Goal: Task Accomplishment & Management: Complete application form

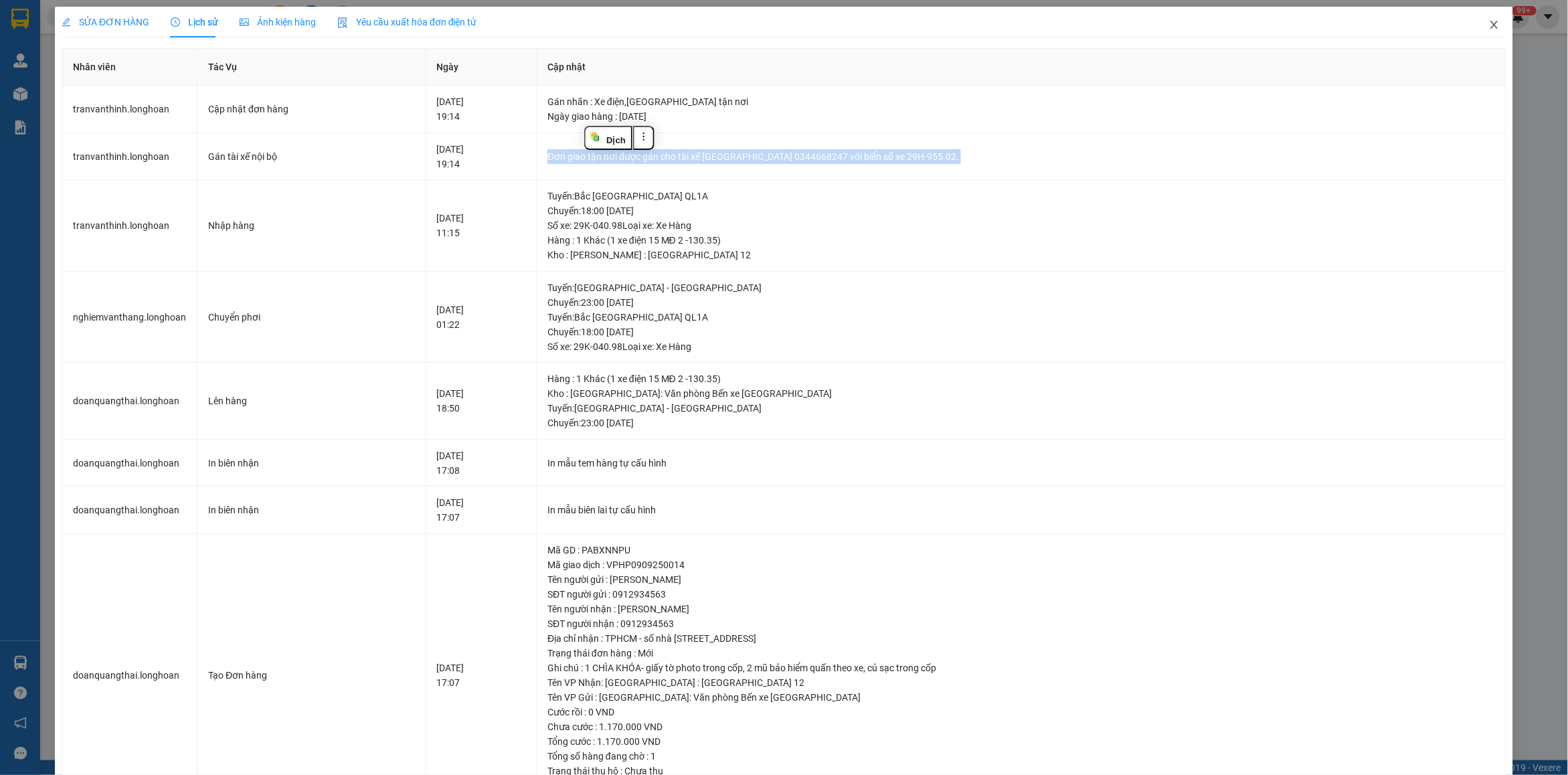
click at [1486, 14] on span "Close" at bounding box center [1494, 25] width 38 height 38
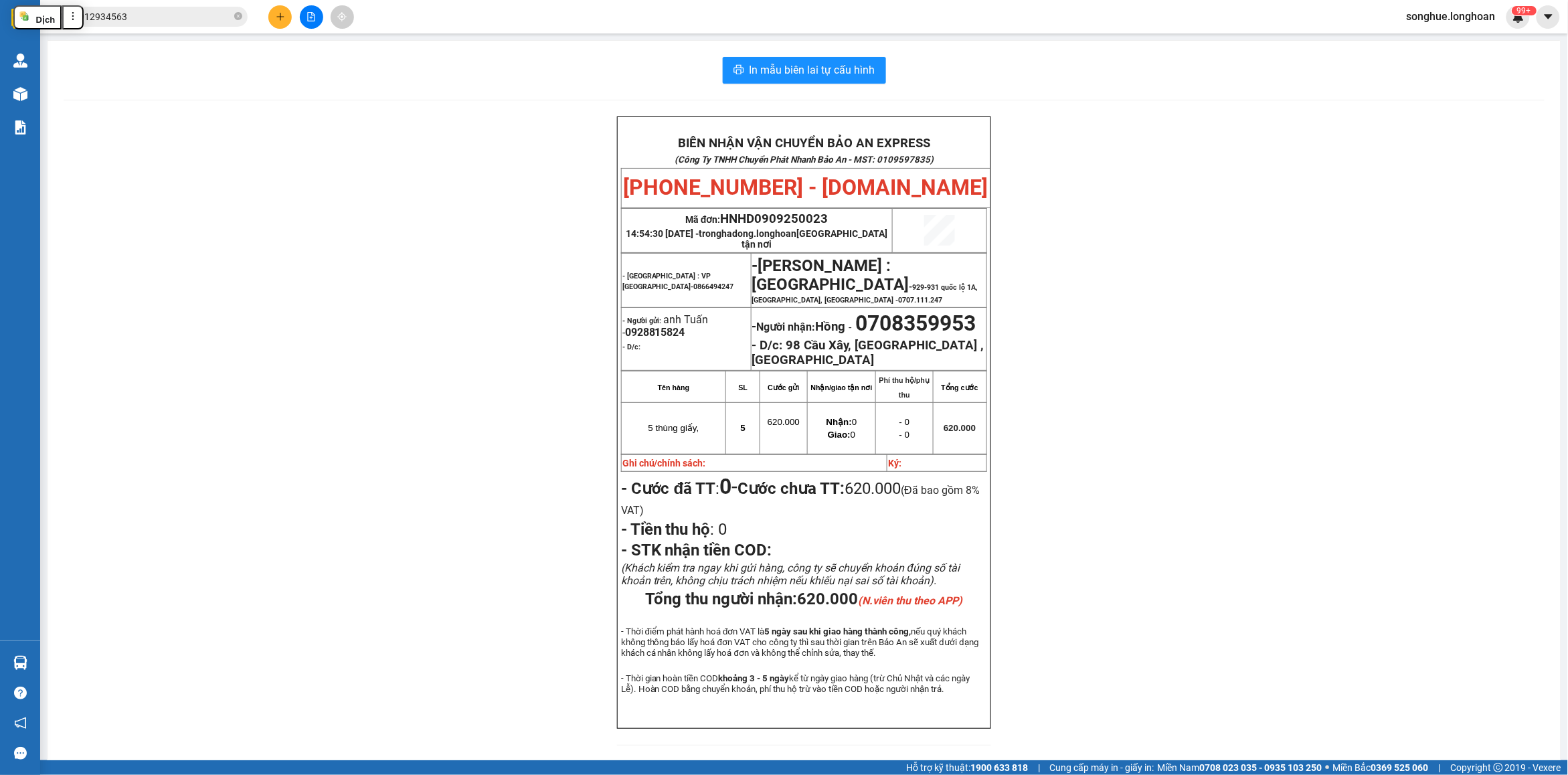
click at [206, 16] on input "0912934563" at bounding box center [152, 16] width 158 height 15
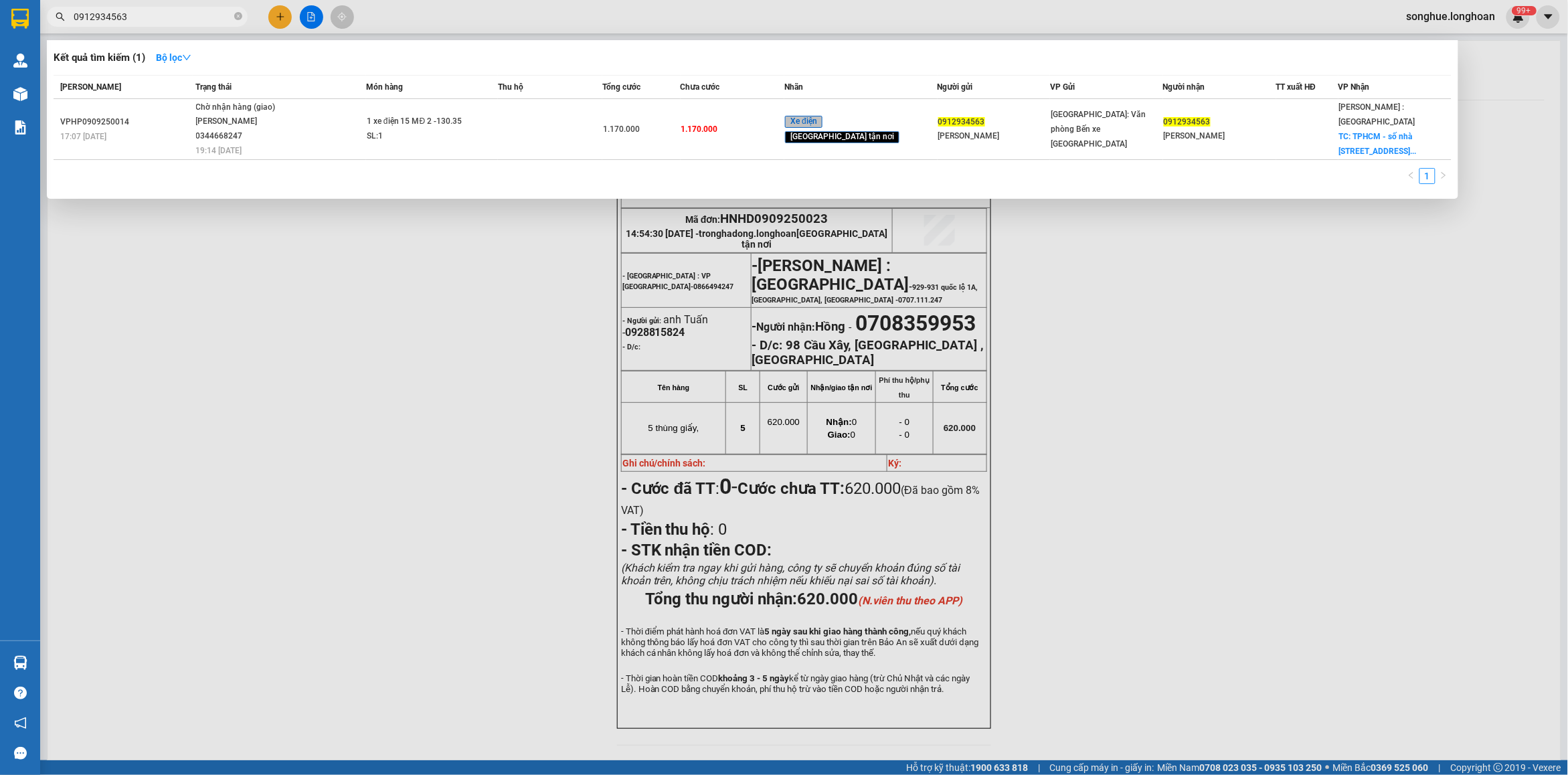
click at [206, 16] on input "0912934563" at bounding box center [152, 16] width 158 height 15
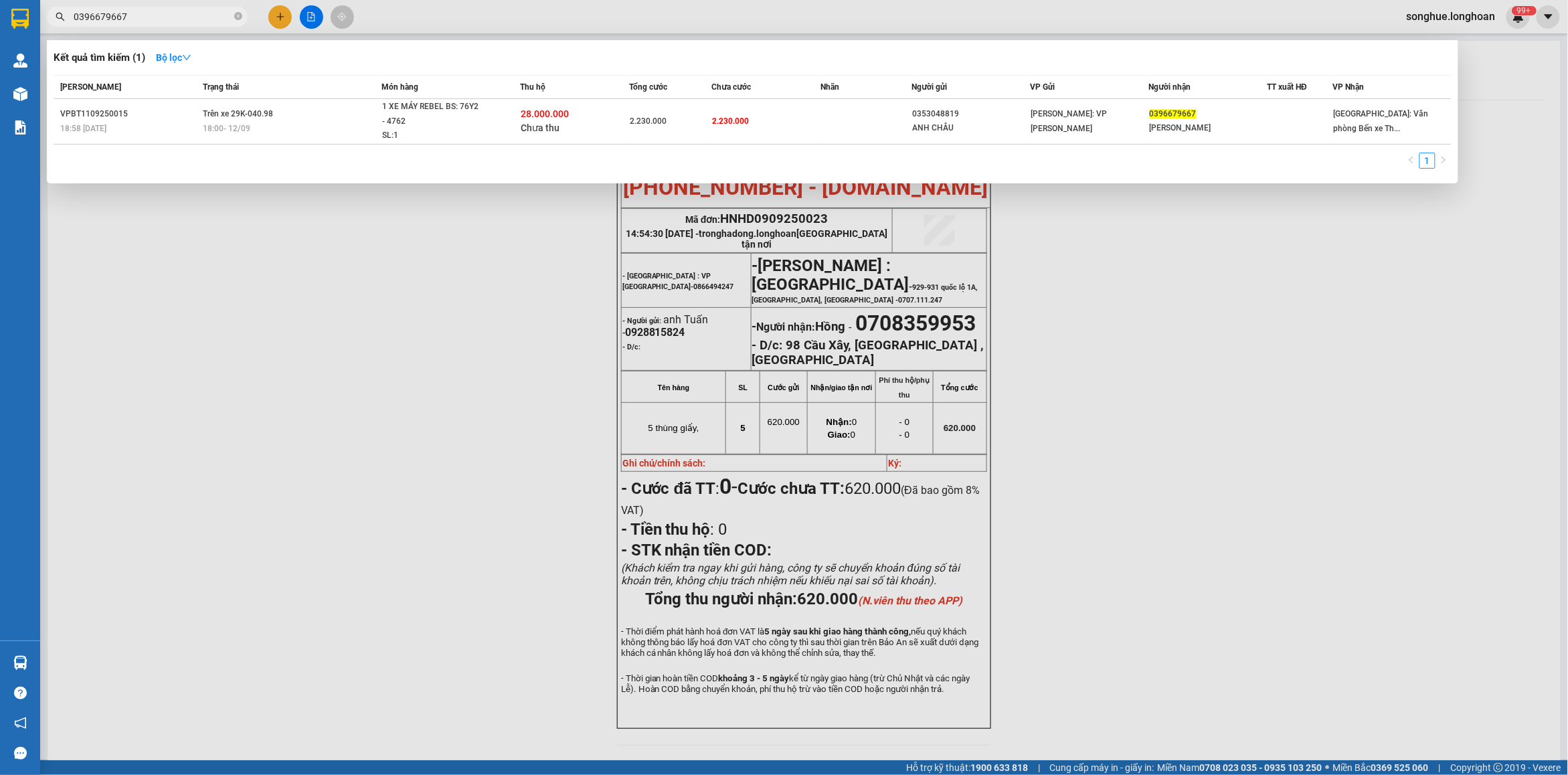
click at [165, 21] on input "0396679667" at bounding box center [152, 16] width 158 height 15
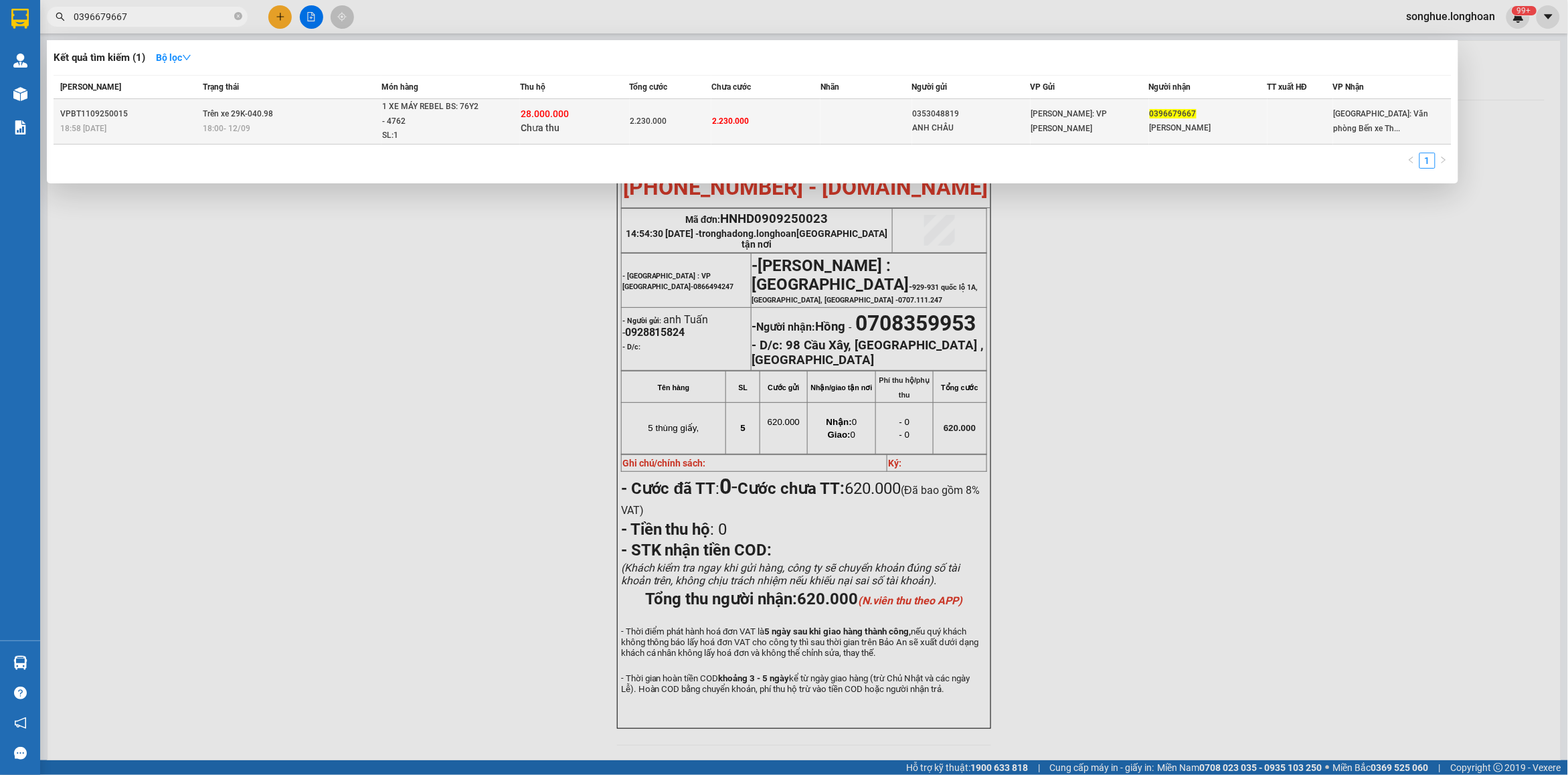
type input "0396679667"
click at [293, 119] on td "Trên xe 29K-040.98 18:00 [DATE]" at bounding box center [290, 122] width 182 height 46
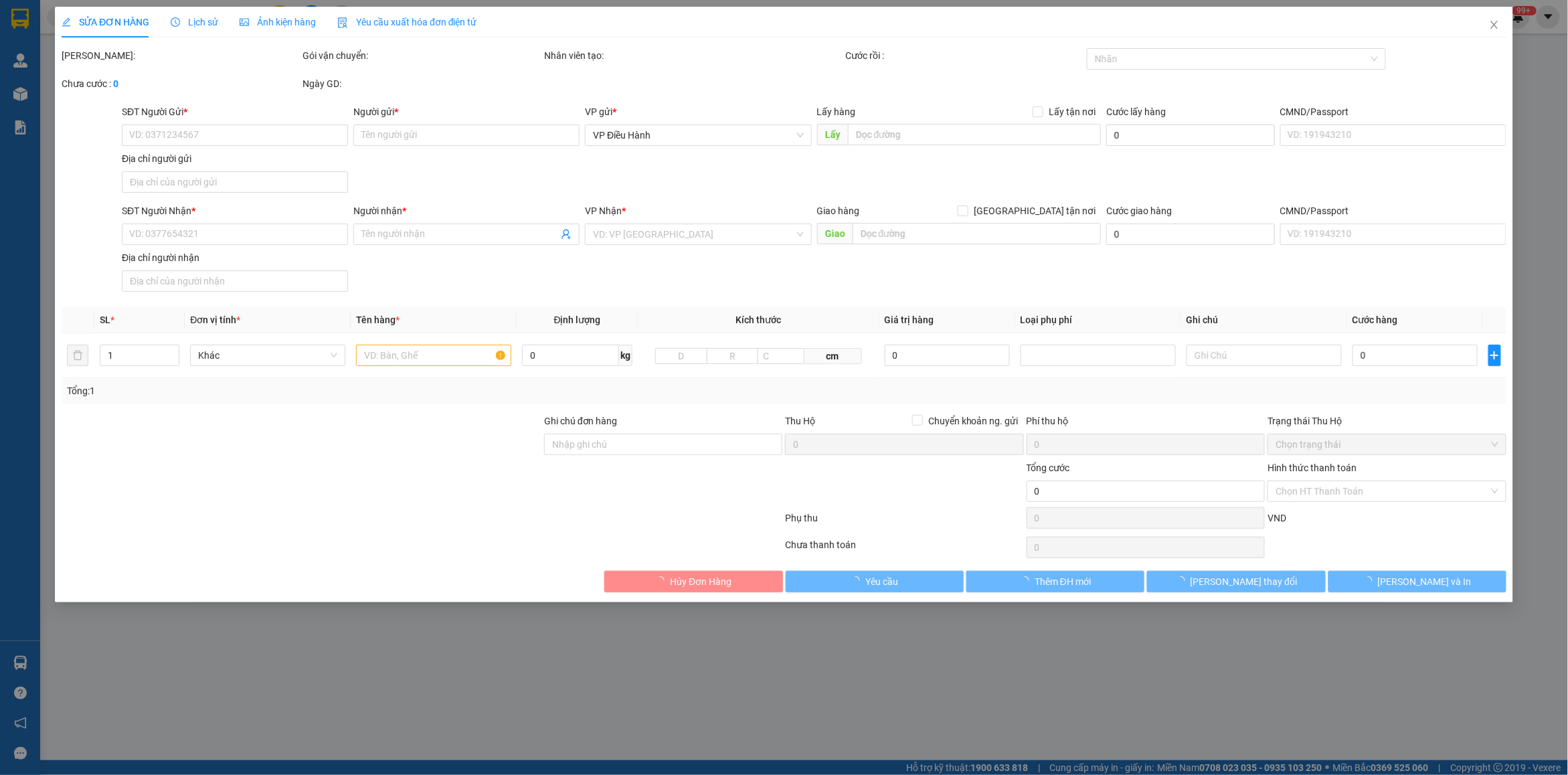
type input "0353048819"
type input "ANH CHÂU"
type input "0396679667"
type input "[PERSON_NAME]"
type input "CHÌA KHÓA CUỐN TAY LÁI, CAVET DÁN YÊN XE"
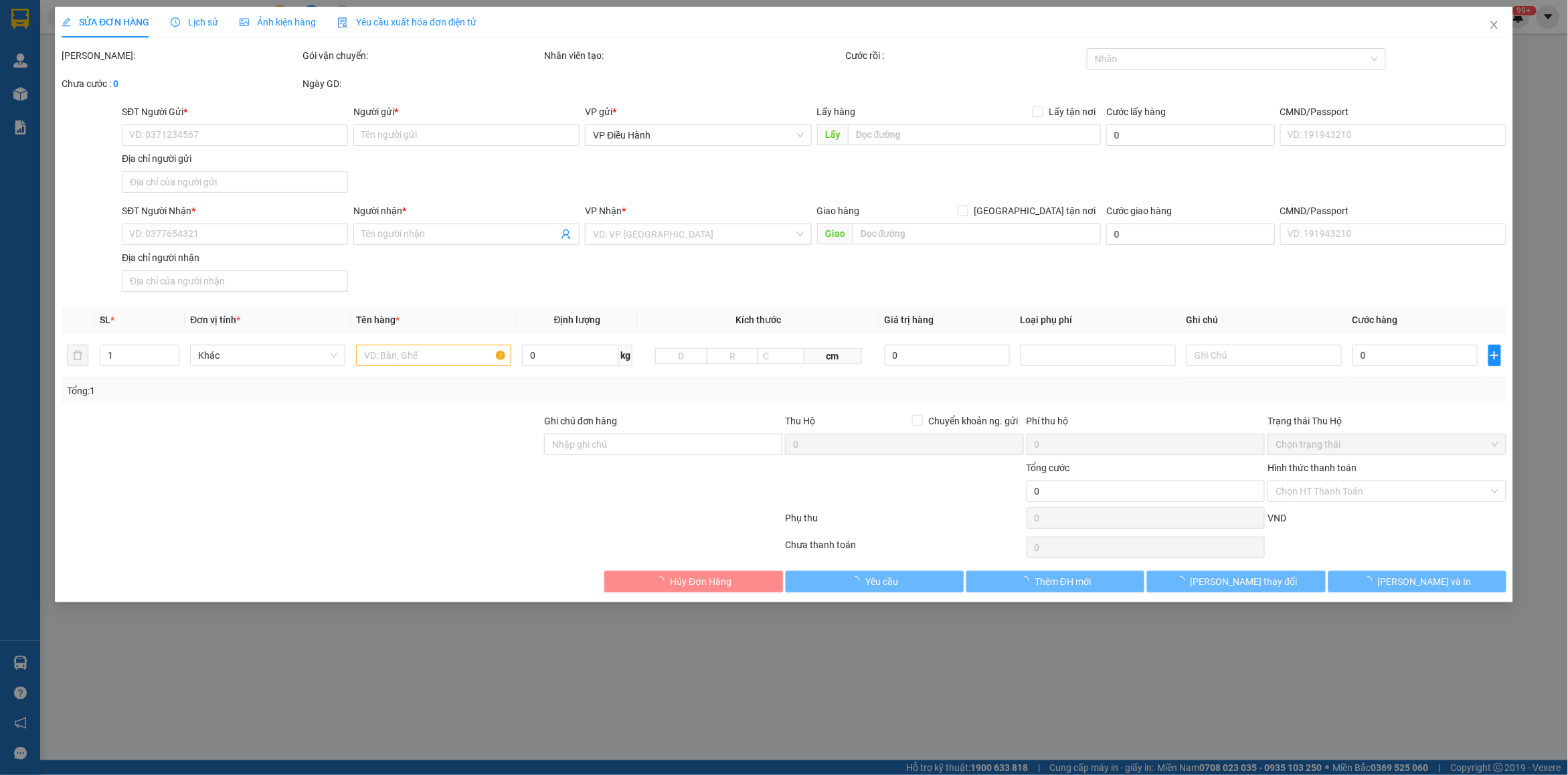
type input "2.230.000"
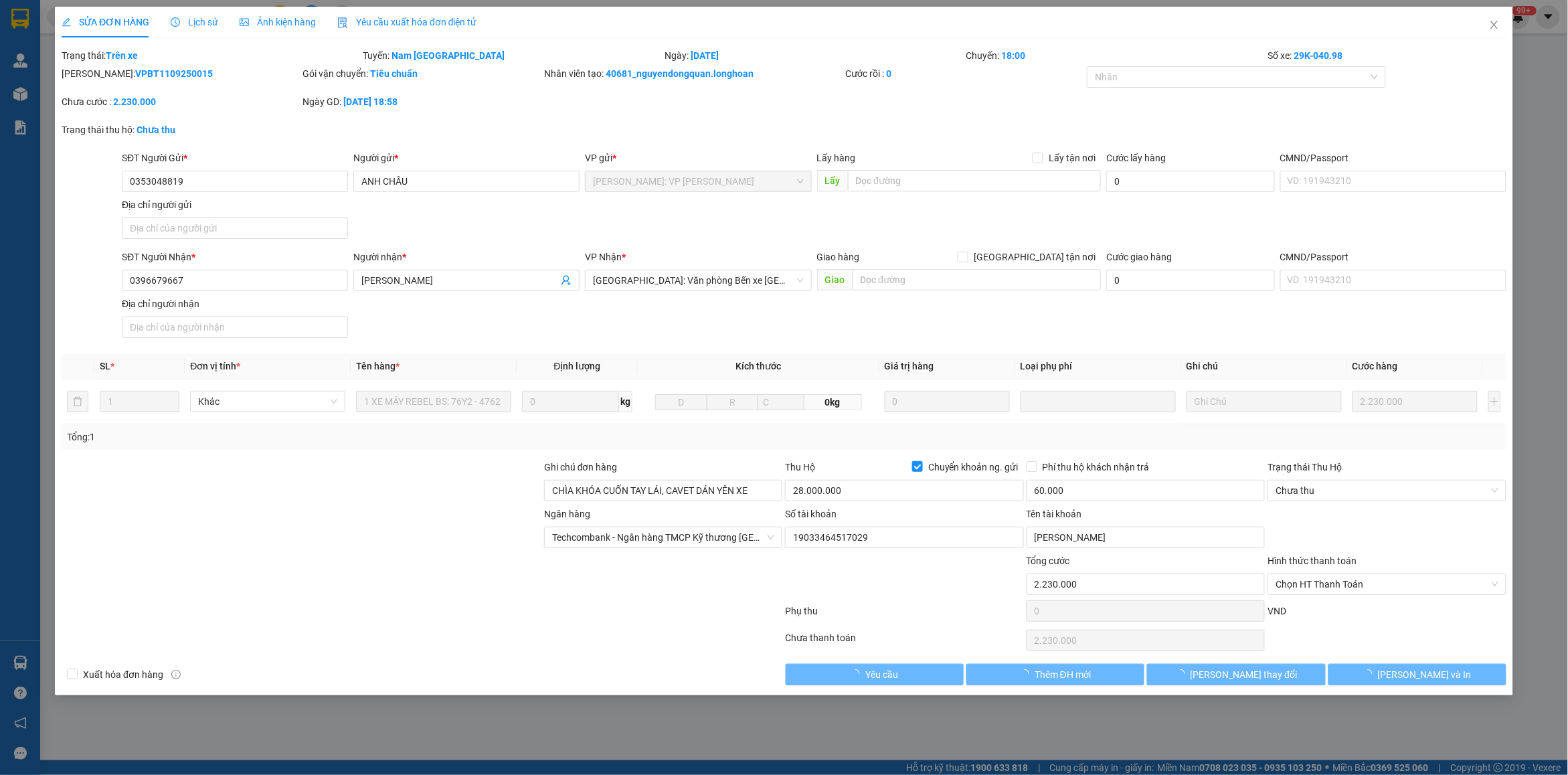
click at [159, 69] on b "VPBT1109250015" at bounding box center [174, 74] width 78 height 11
copy b "VPBT1109250015"
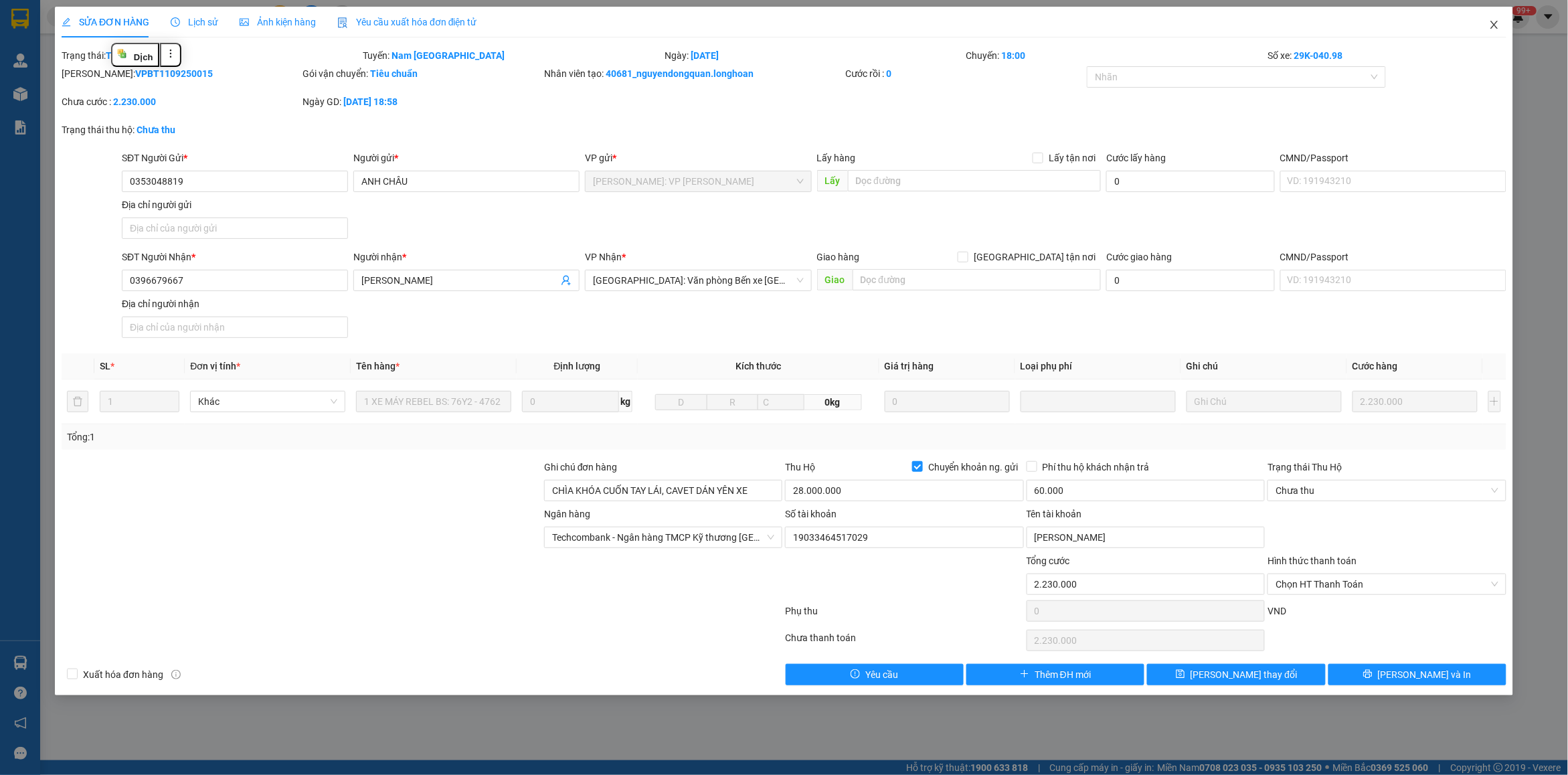
click at [1499, 22] on icon "close" at bounding box center [1495, 25] width 11 height 11
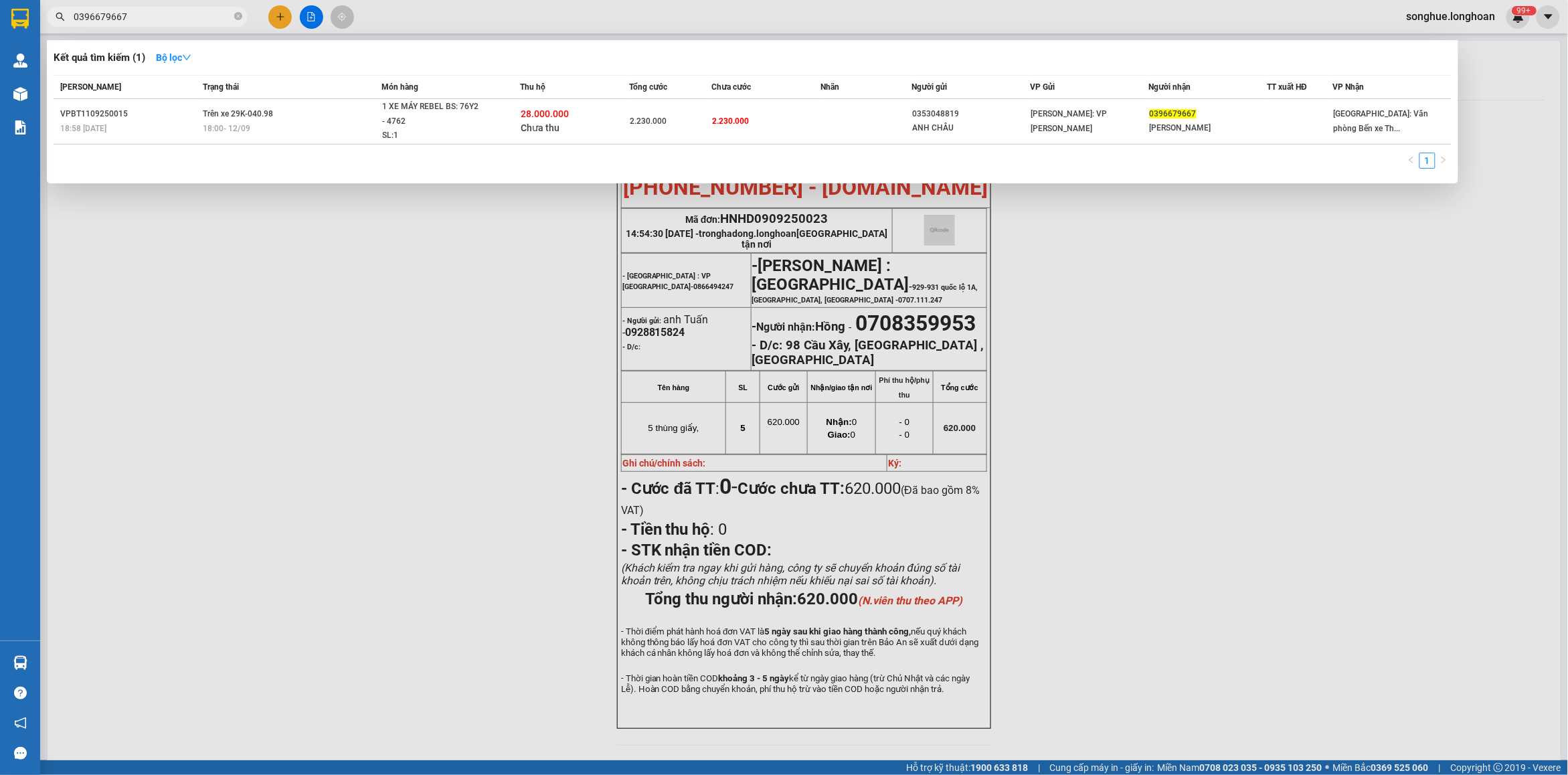
click at [202, 18] on input "0396679667" at bounding box center [152, 16] width 158 height 15
paste input "904369234"
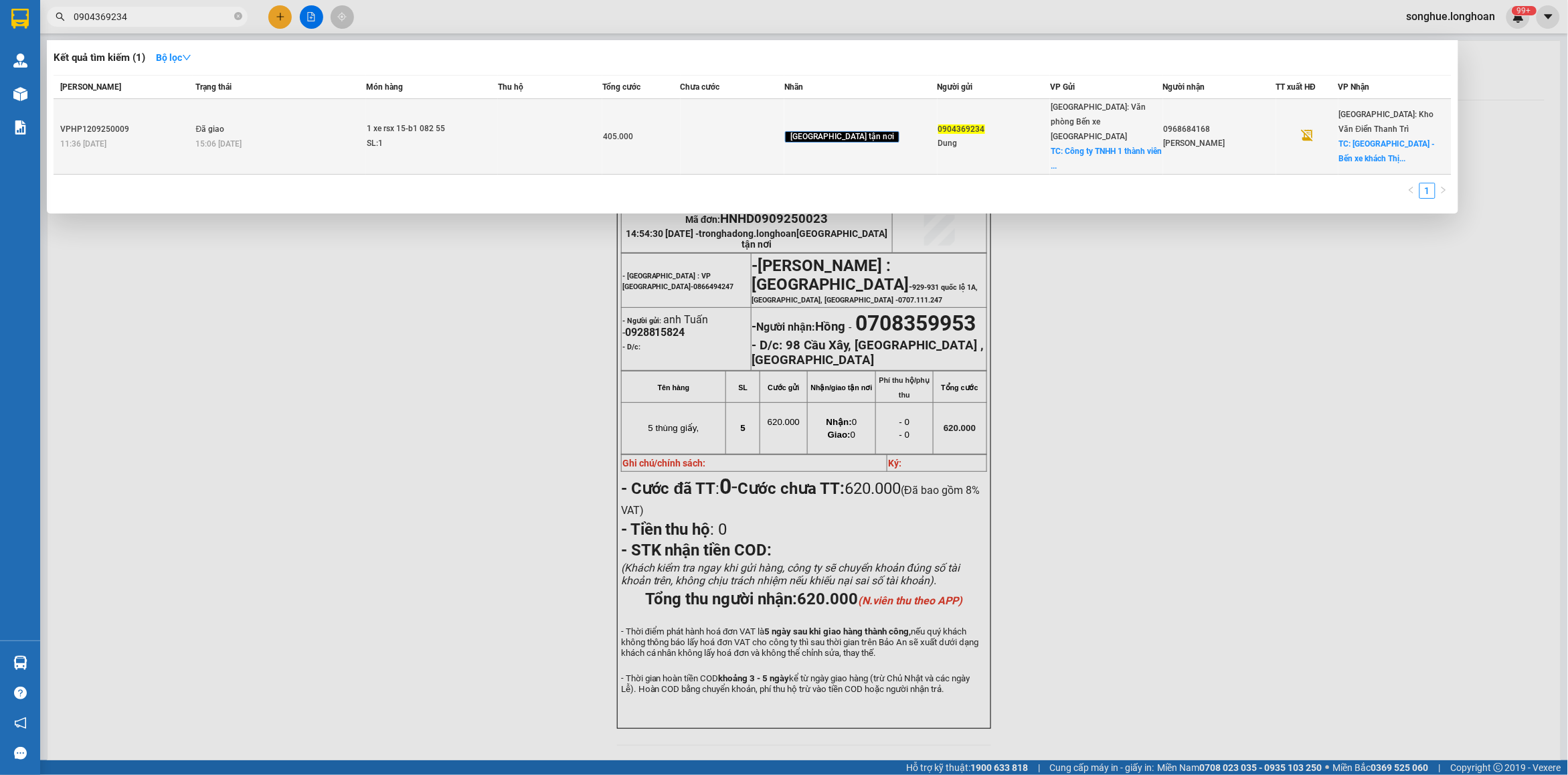
type input "0904369234"
click at [118, 123] on div "VPHP1209250009" at bounding box center [126, 129] width 132 height 14
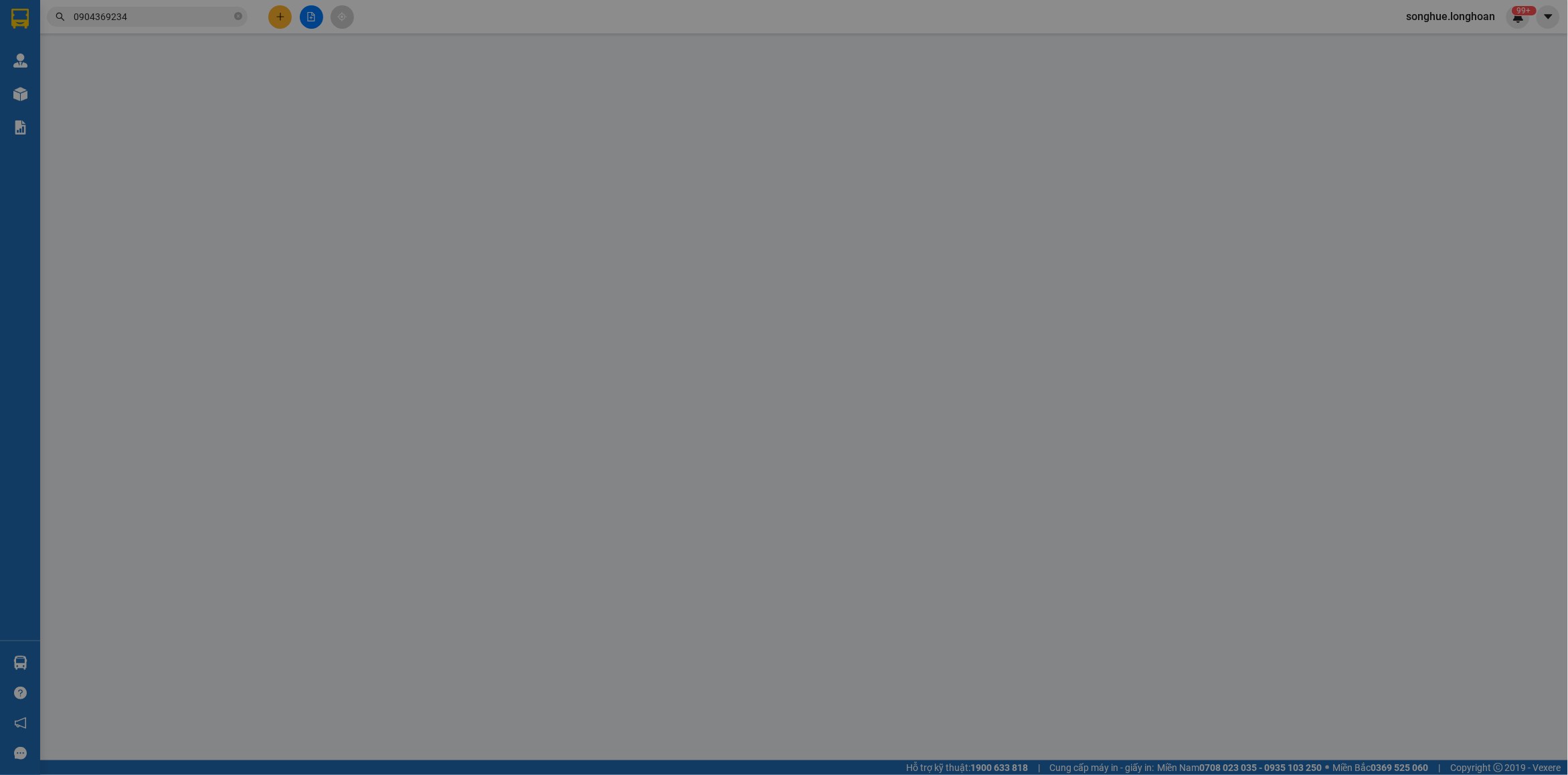
type input "0904369234"
type input "Dung"
checkbox input "true"
type input "Công ty TNHH 1 thành viên 189- Khu công nghiệp [GEOGRAPHIC_DATA], [GEOGRAPHIC_D…"
type input "115.000"
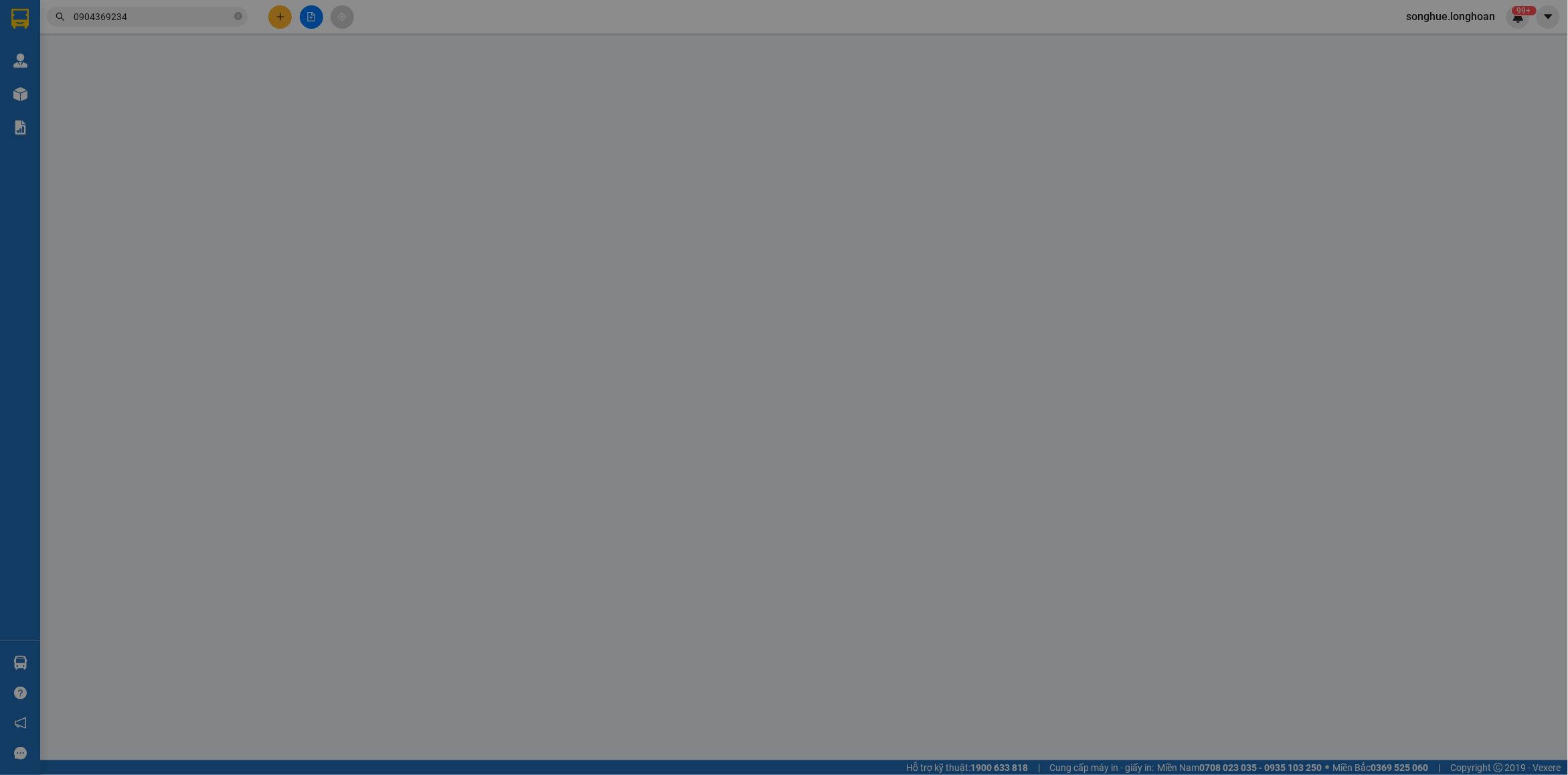
type input "0968684168"
type input "[PERSON_NAME]"
checkbox input "true"
type input "[GEOGRAPHIC_DATA] - Bến xe khách Thị Xã [GEOGRAPHIC_DATA], tỉnh [GEOGRAPHIC_DAT…"
type input "1 CHÌA KHÓA +1 GIẤY TỜ XE BỎ CỐP XE"
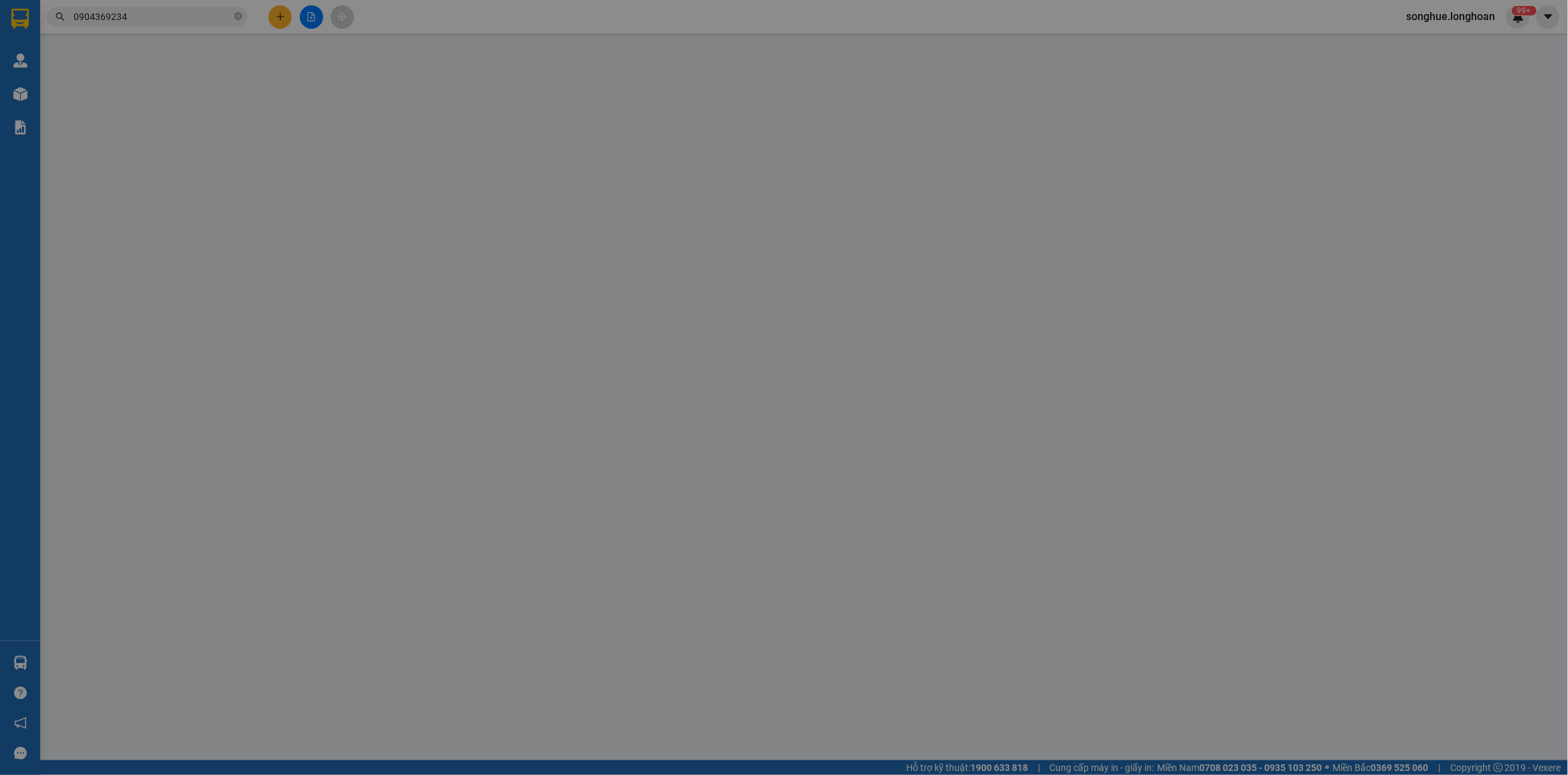
type input "405.000"
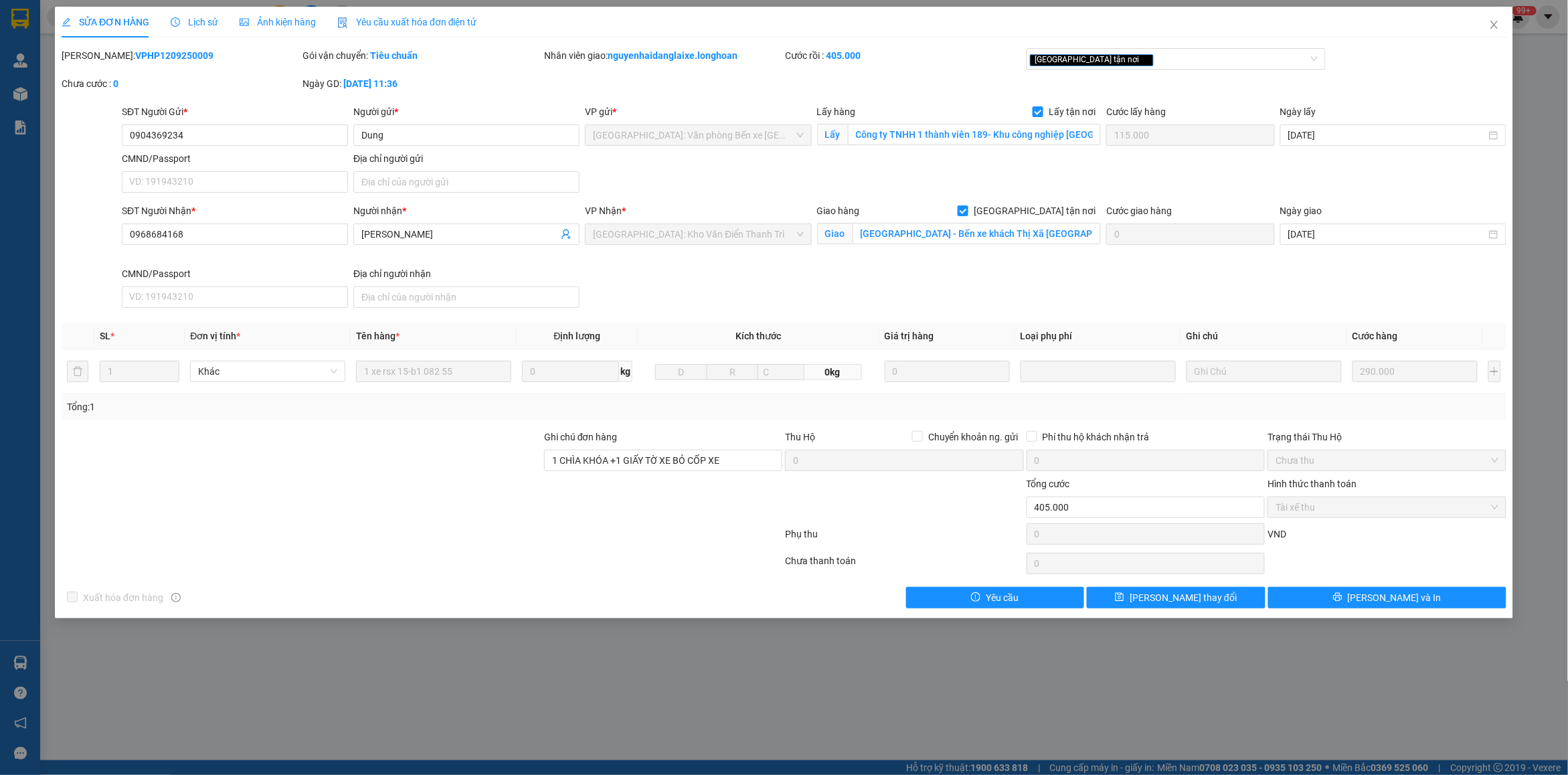
click at [163, 54] on b "VPHP1209250009" at bounding box center [175, 56] width 79 height 11
copy b "VPHP1209250009"
click at [1497, 28] on icon "close" at bounding box center [1495, 25] width 11 height 11
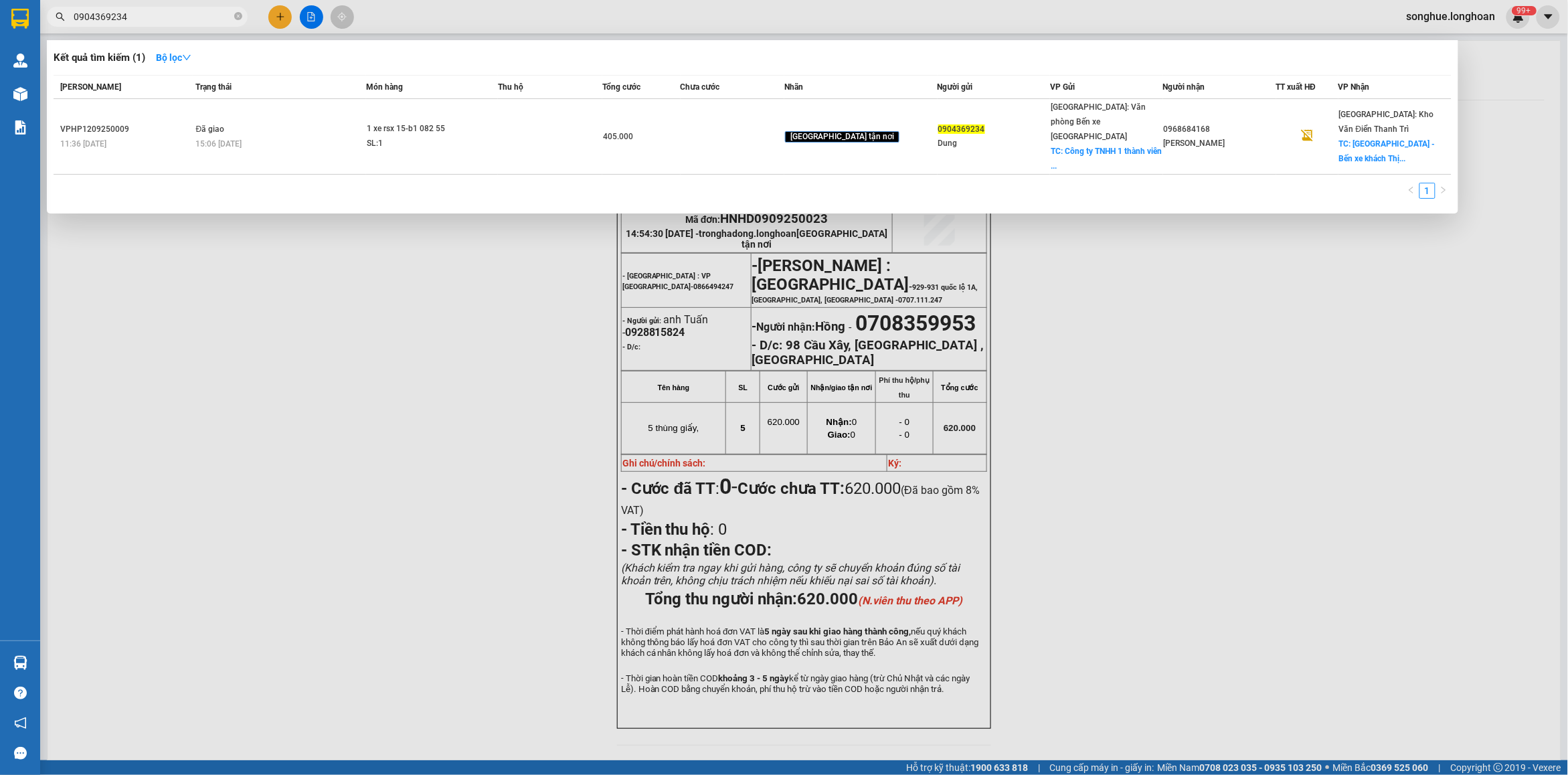
click at [199, 24] on input "0904369234" at bounding box center [152, 16] width 158 height 15
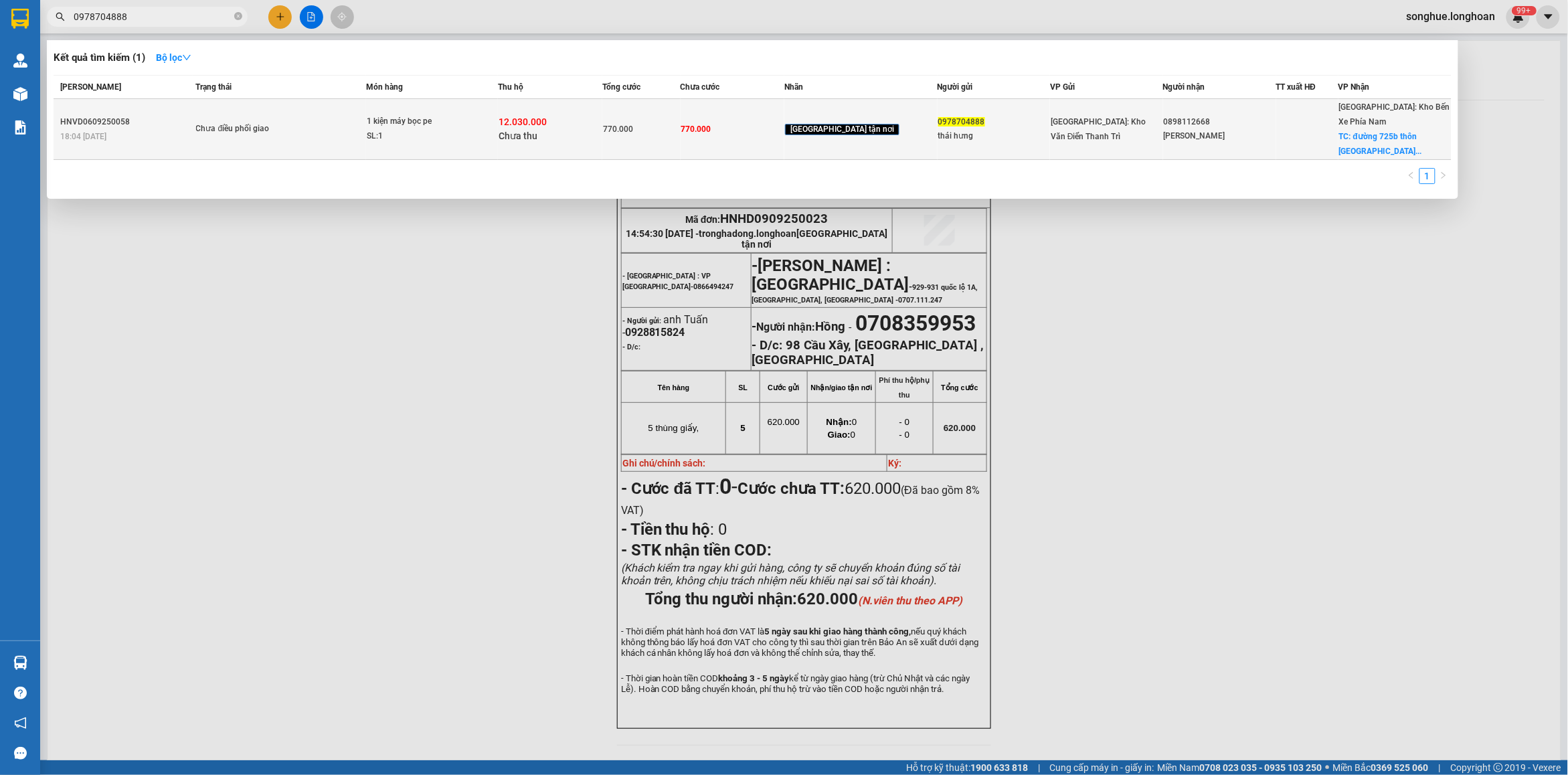
type input "0978704888"
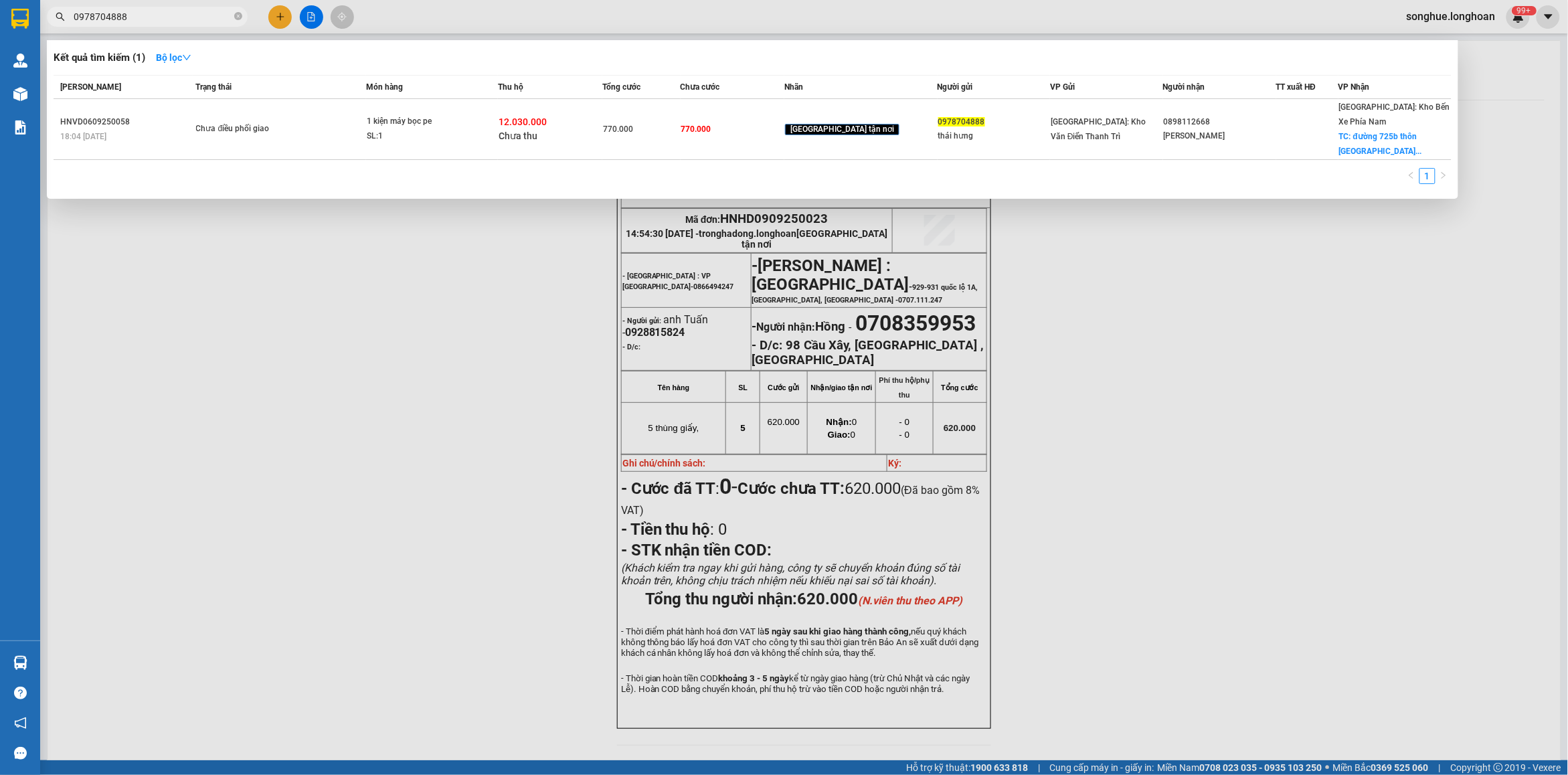
click at [276, 122] on div "Chưa điều phối giao" at bounding box center [246, 129] width 101 height 15
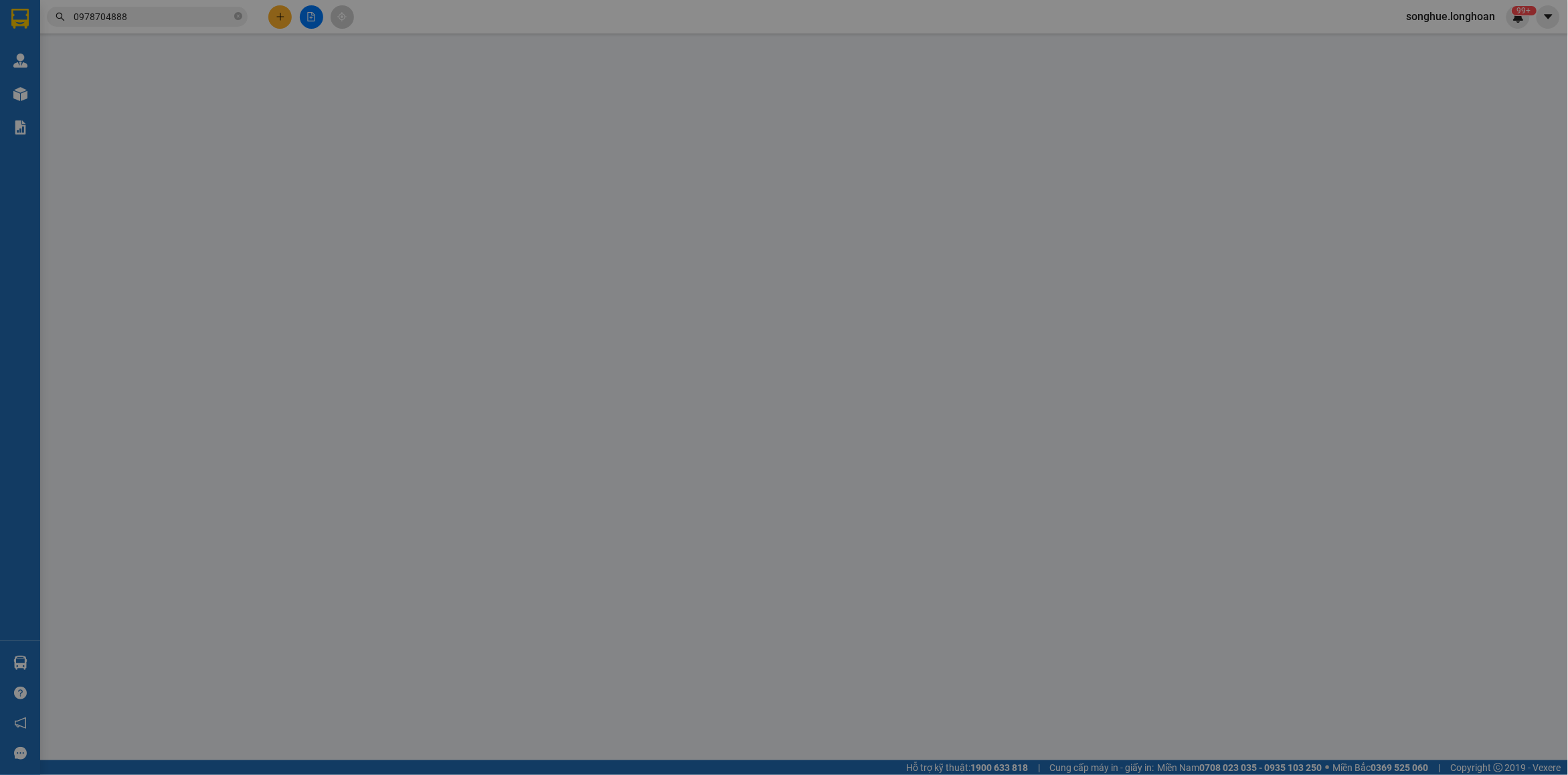
type input "0978704888"
type input "thái hưng"
type input "0898112668"
type input "[PERSON_NAME]"
checkbox input "true"
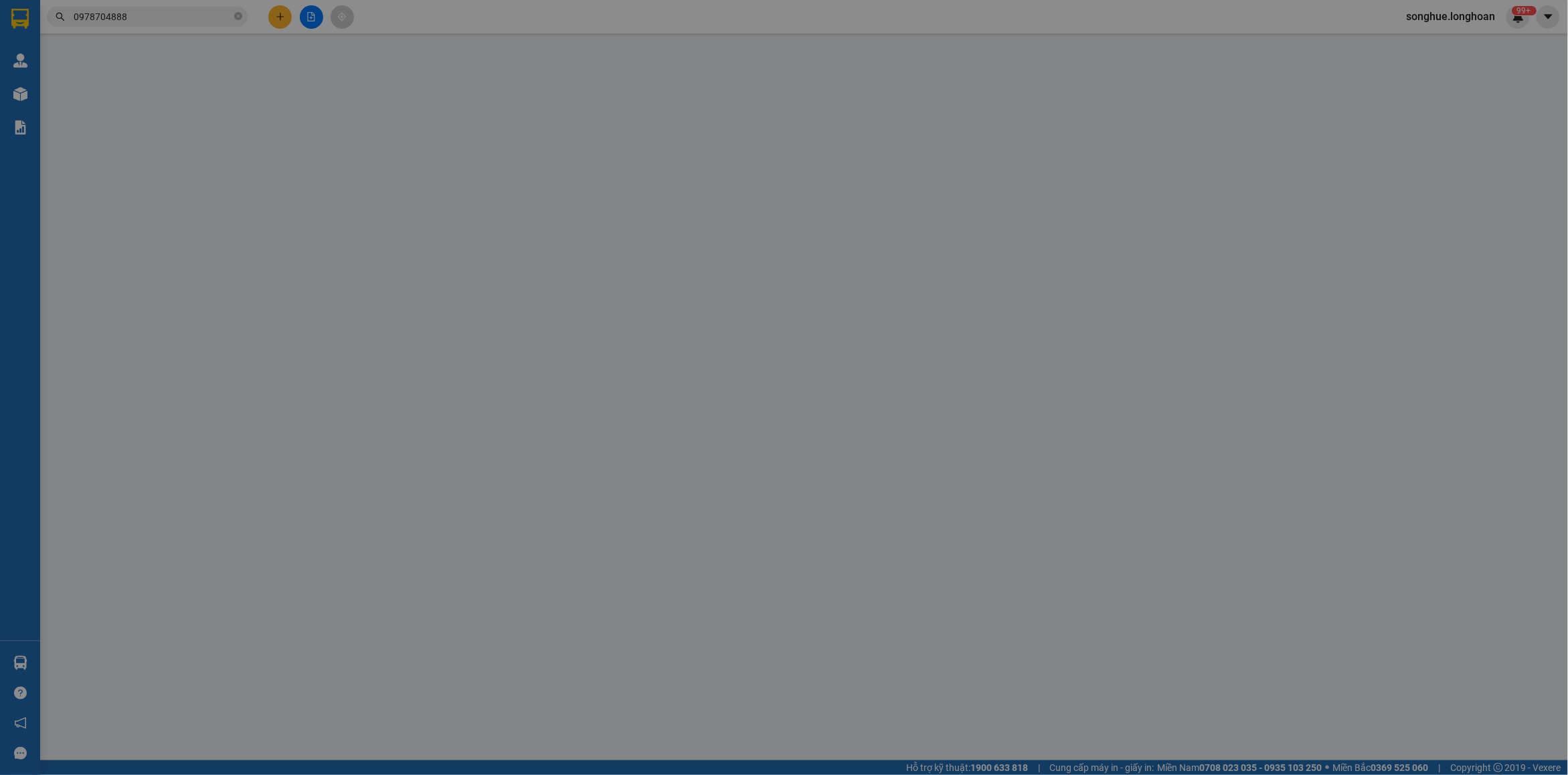
type input "đường 725b thôn [GEOGRAPHIC_DATA] 1 xã [GEOGRAPHIC_DATA] [GEOGRAPHIC_DATA]"
type input "hàng giao nguyên kiện, hư vỡ ko đền"
type input "770.000"
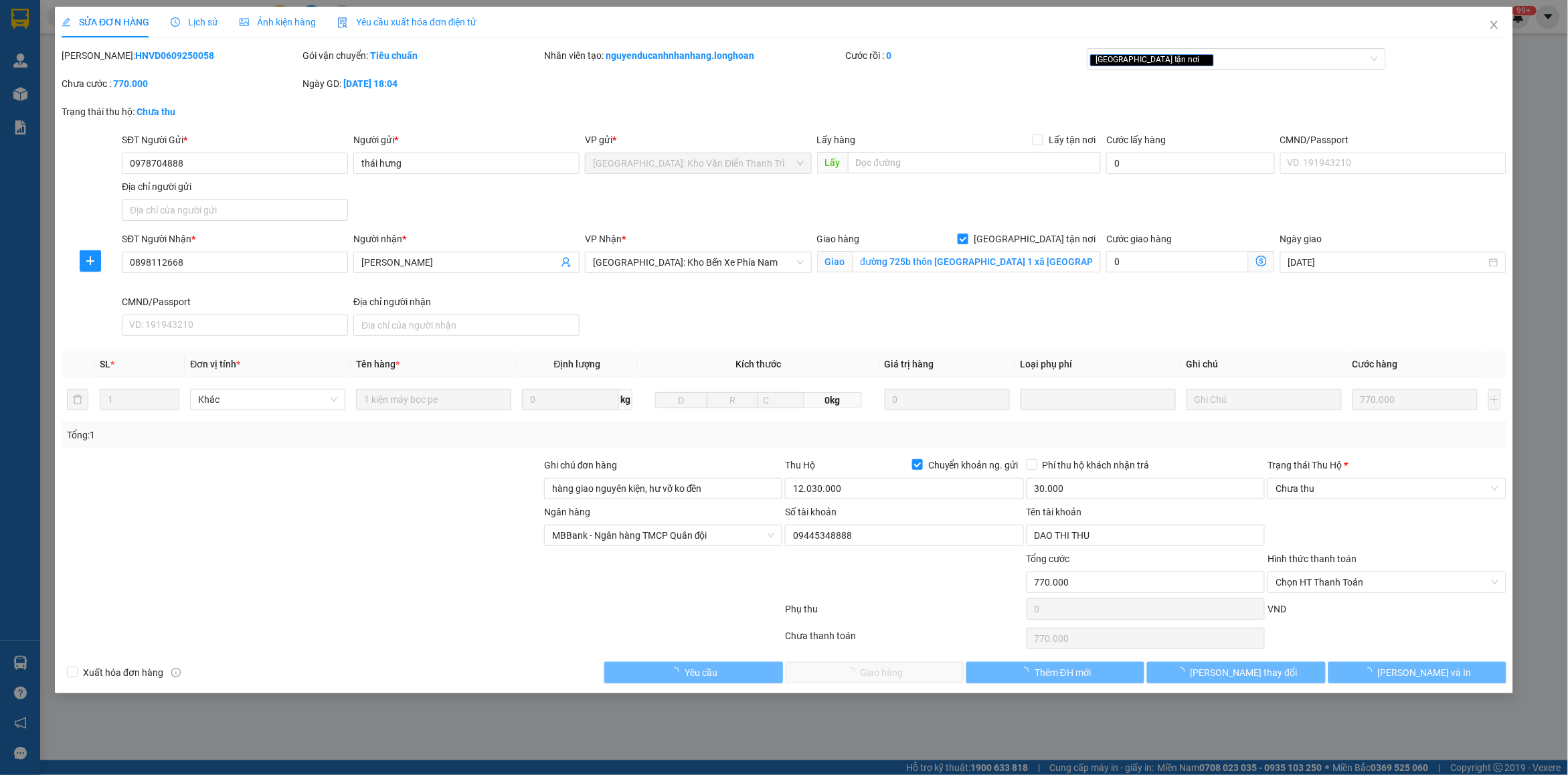
click at [191, 22] on span "Lịch sử" at bounding box center [195, 22] width 48 height 11
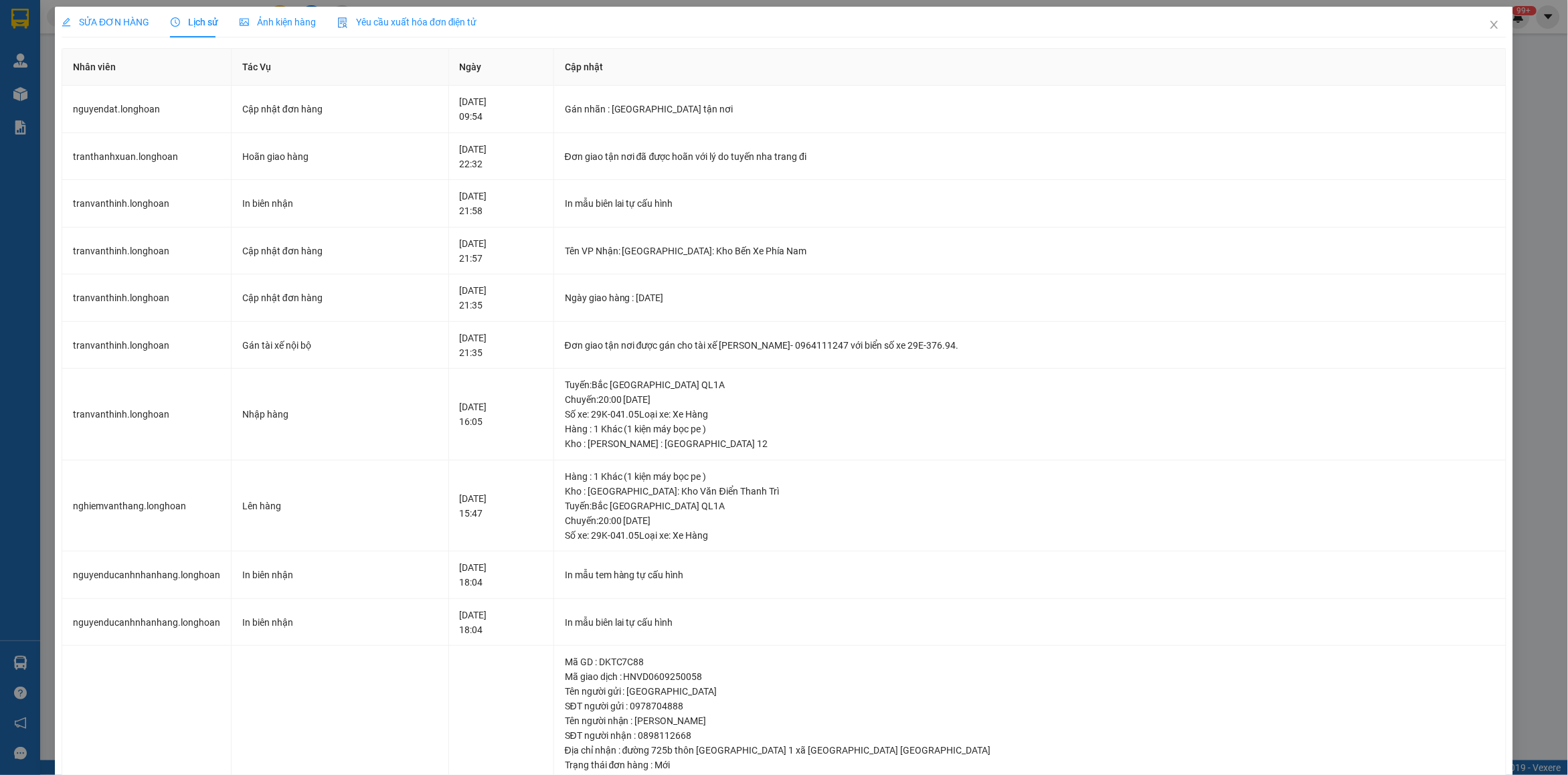
click at [99, 14] on div "SỬA ĐƠN HÀNG" at bounding box center [105, 22] width 88 height 31
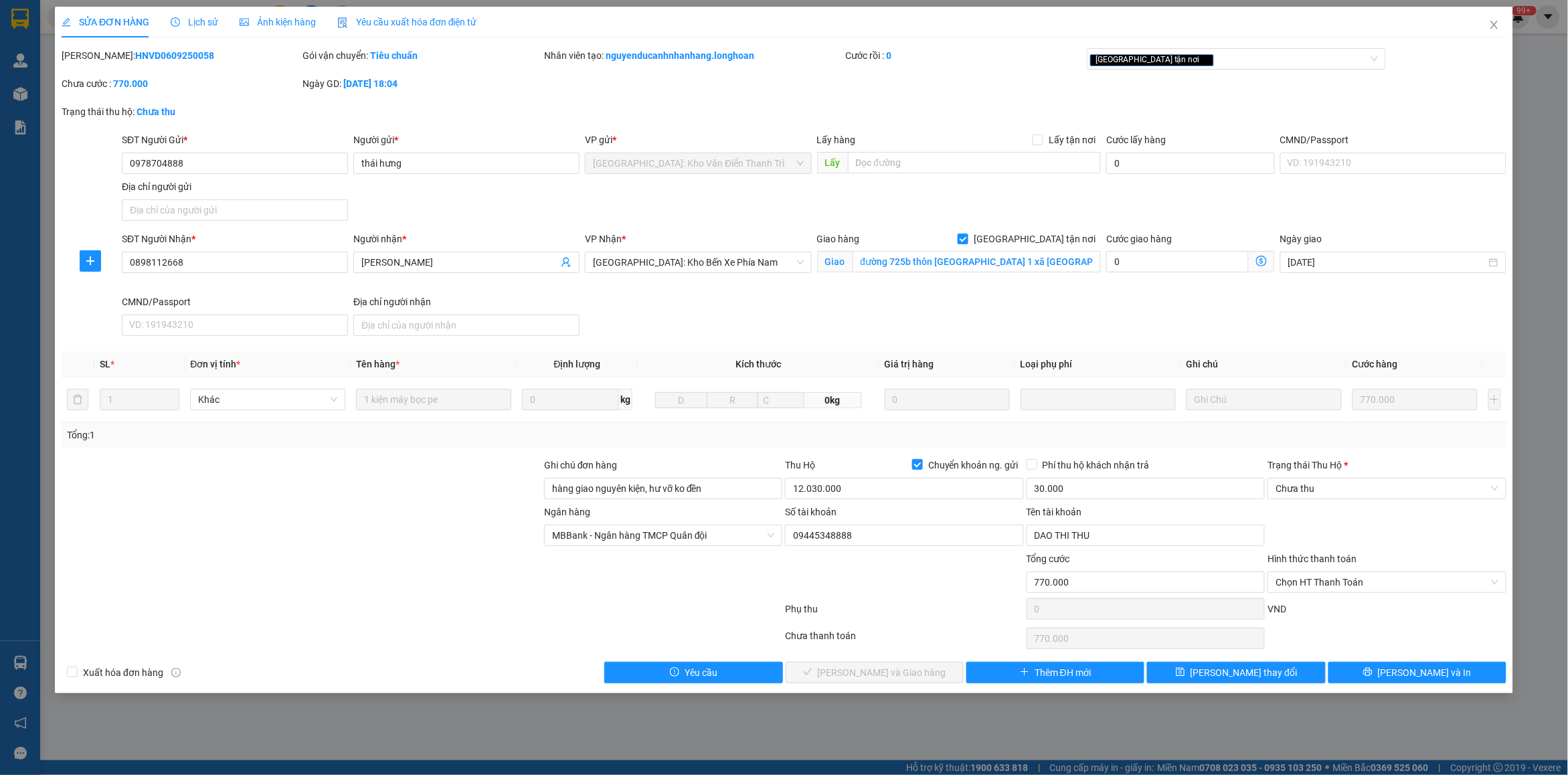
click at [149, 56] on b "HNVD0609250058" at bounding box center [175, 56] width 79 height 11
copy b "HNVD0609250058"
click at [194, 20] on span "Lịch sử" at bounding box center [195, 22] width 48 height 11
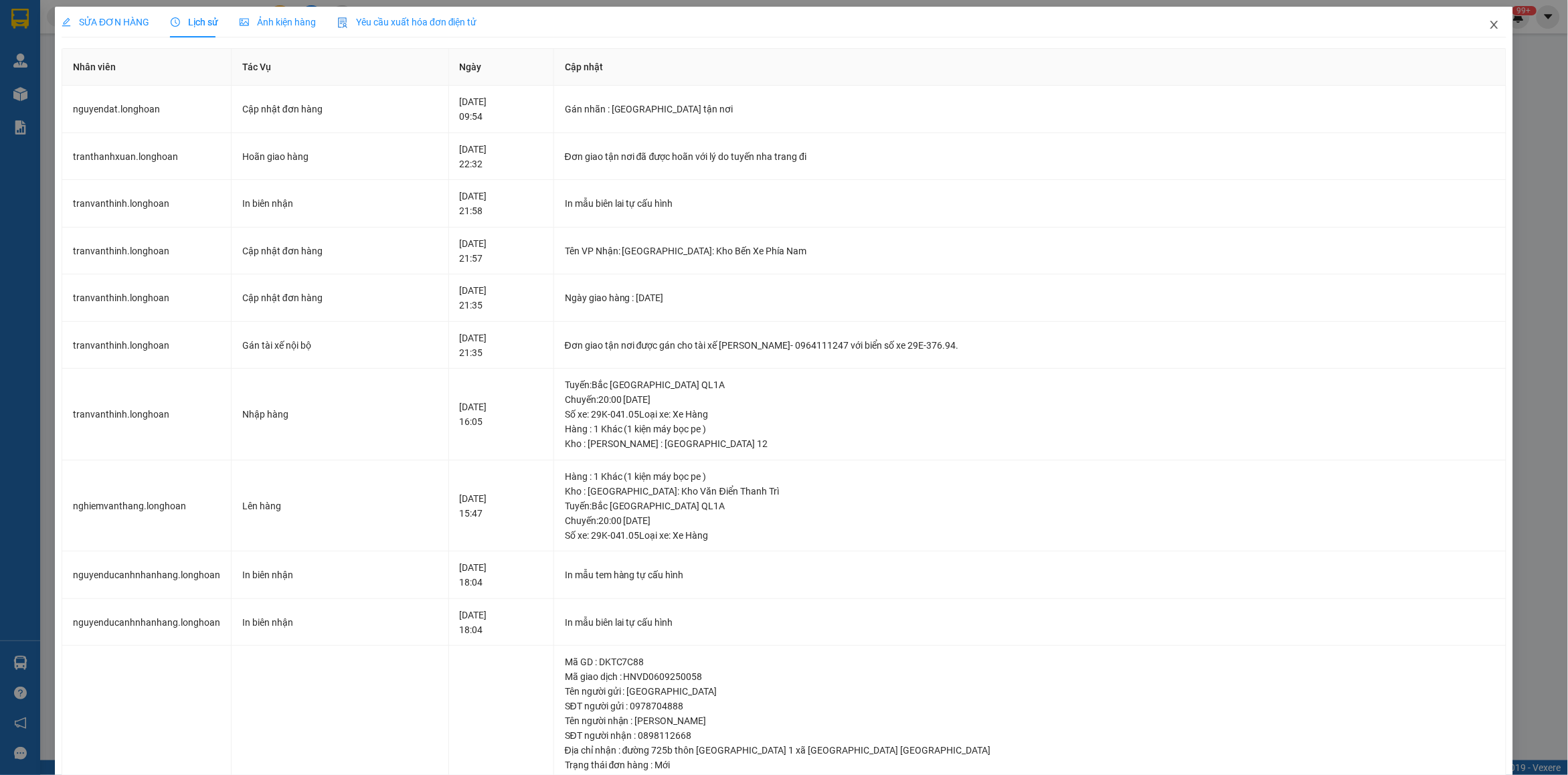
click at [1476, 38] on span "Close" at bounding box center [1494, 25] width 38 height 38
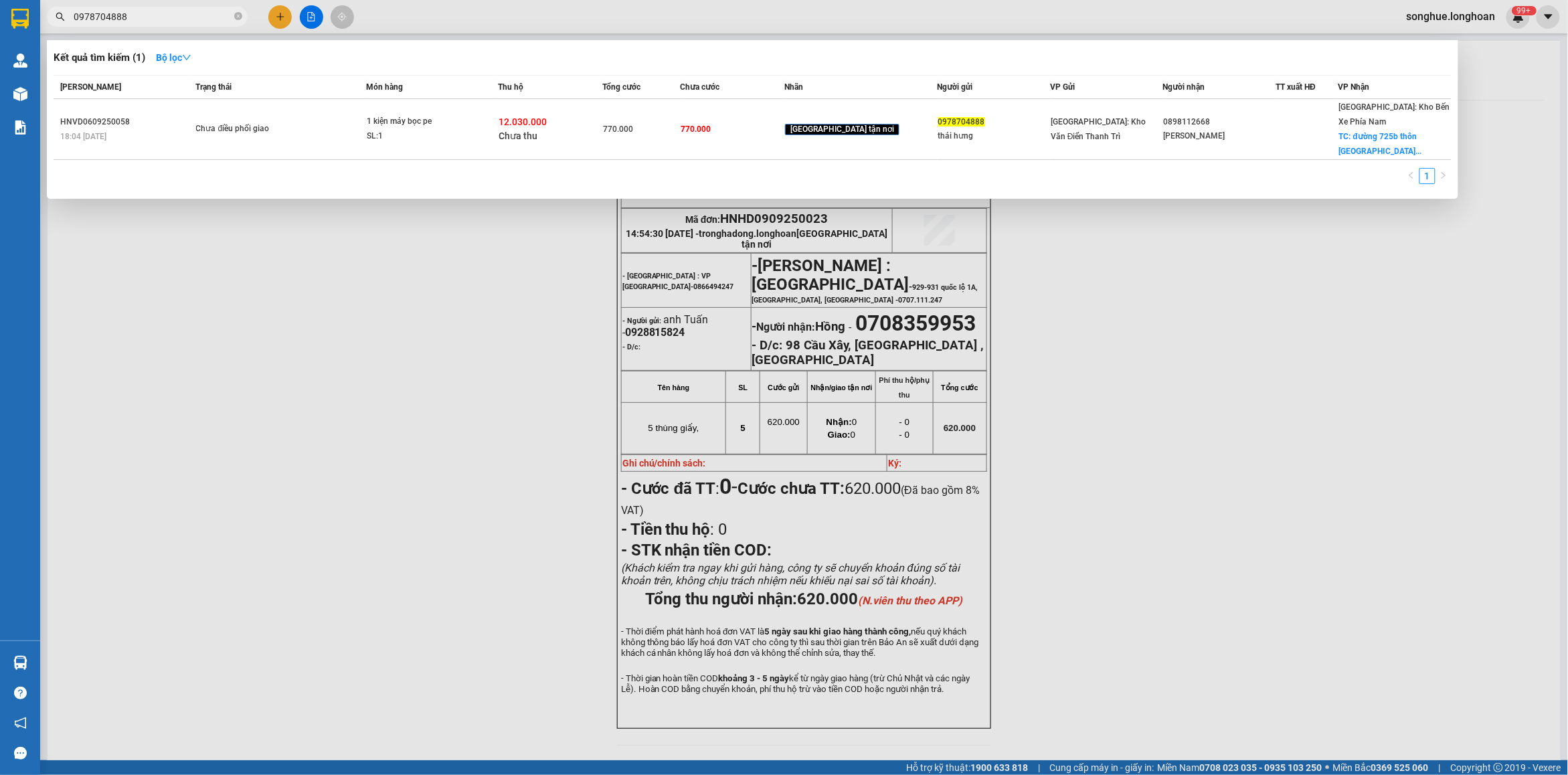
click at [216, 22] on input "0978704888" at bounding box center [152, 16] width 158 height 15
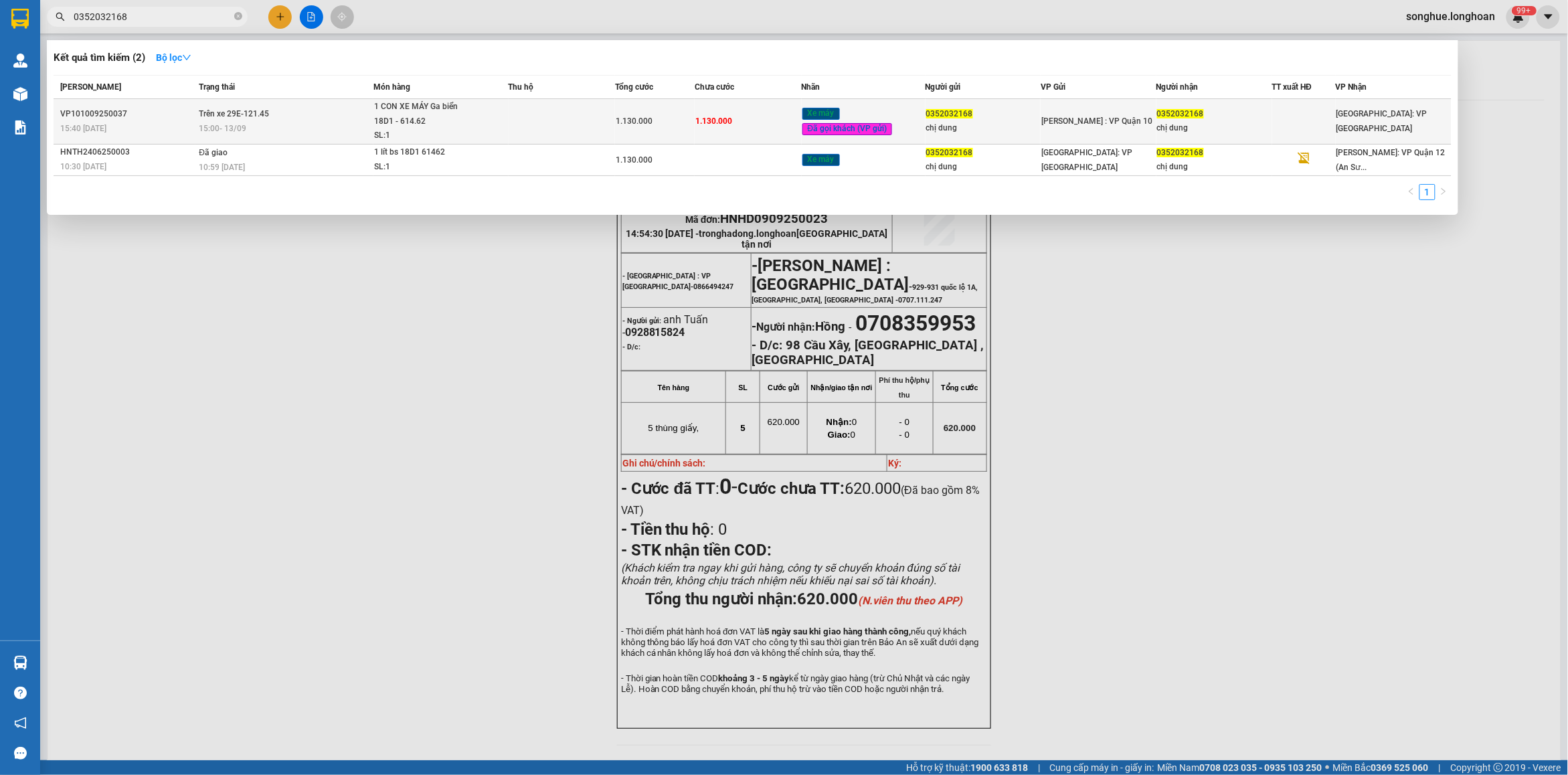
type input "0352032168"
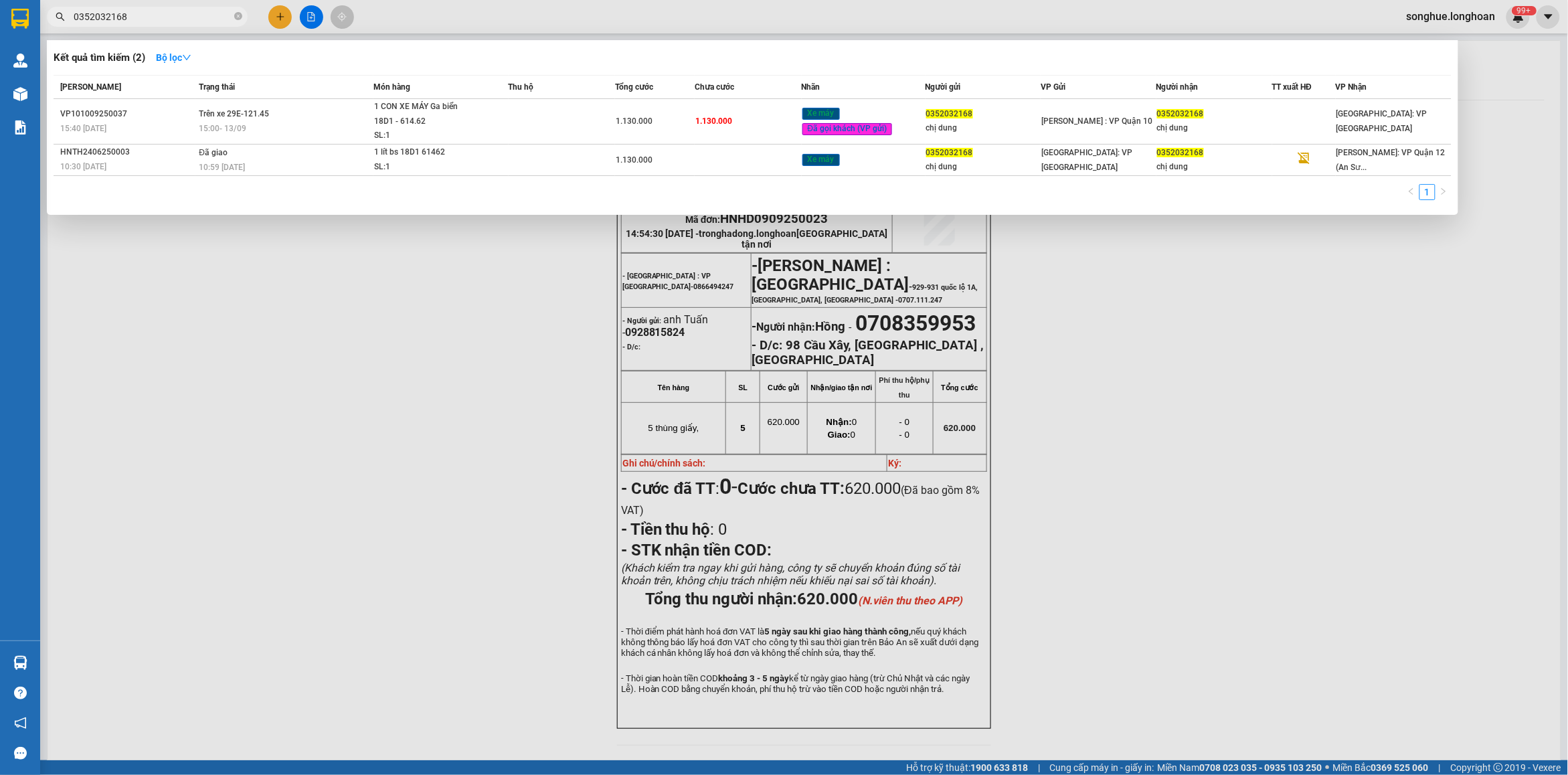
click at [333, 129] on div "15:00 [DATE]" at bounding box center [285, 128] width 173 height 15
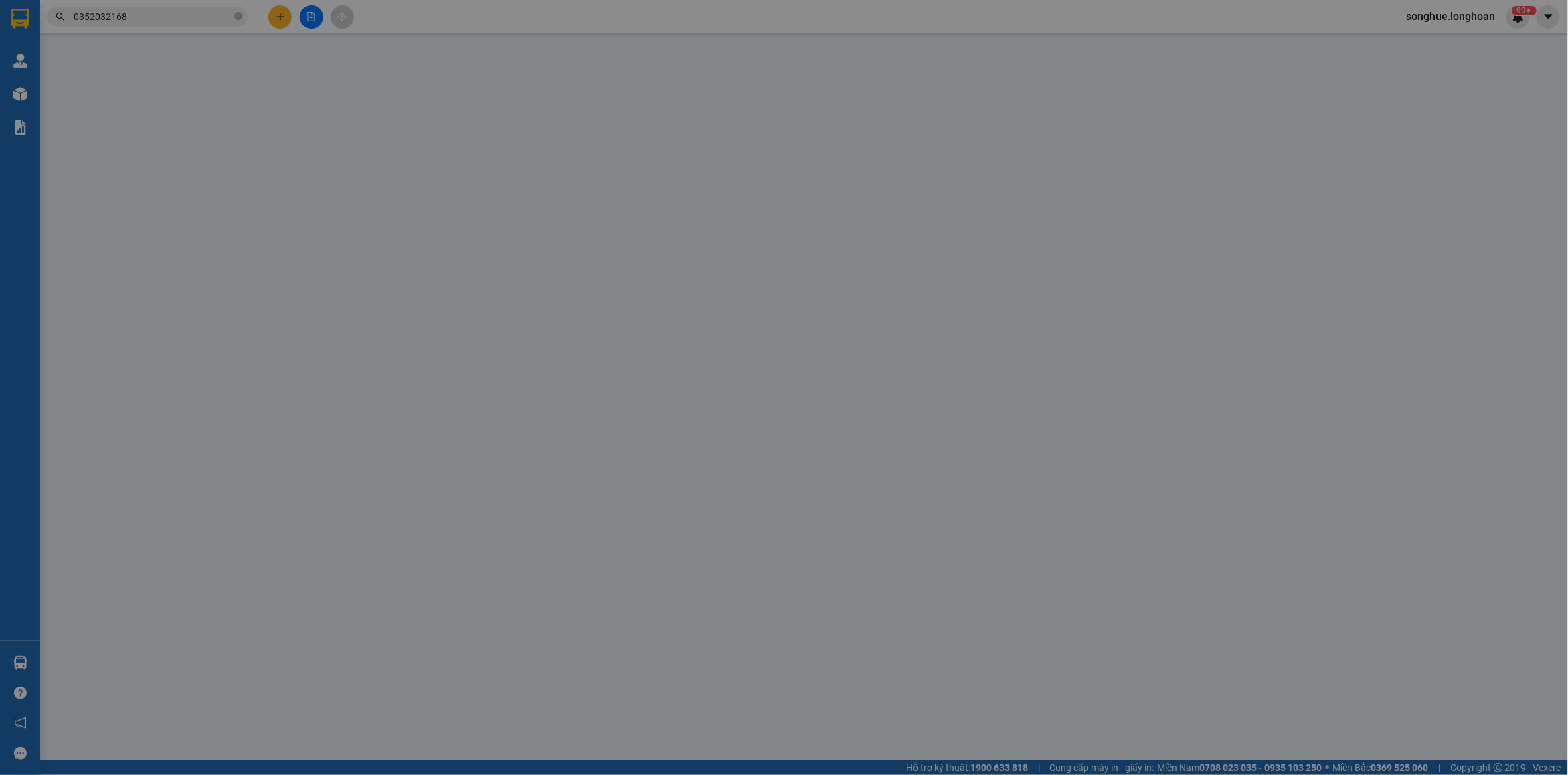
type input "0352032168"
type input "chị dung"
type input "0352032168"
type input "chị dung"
type input "CÓ CHÌA KHÓA ĐI KÈM"
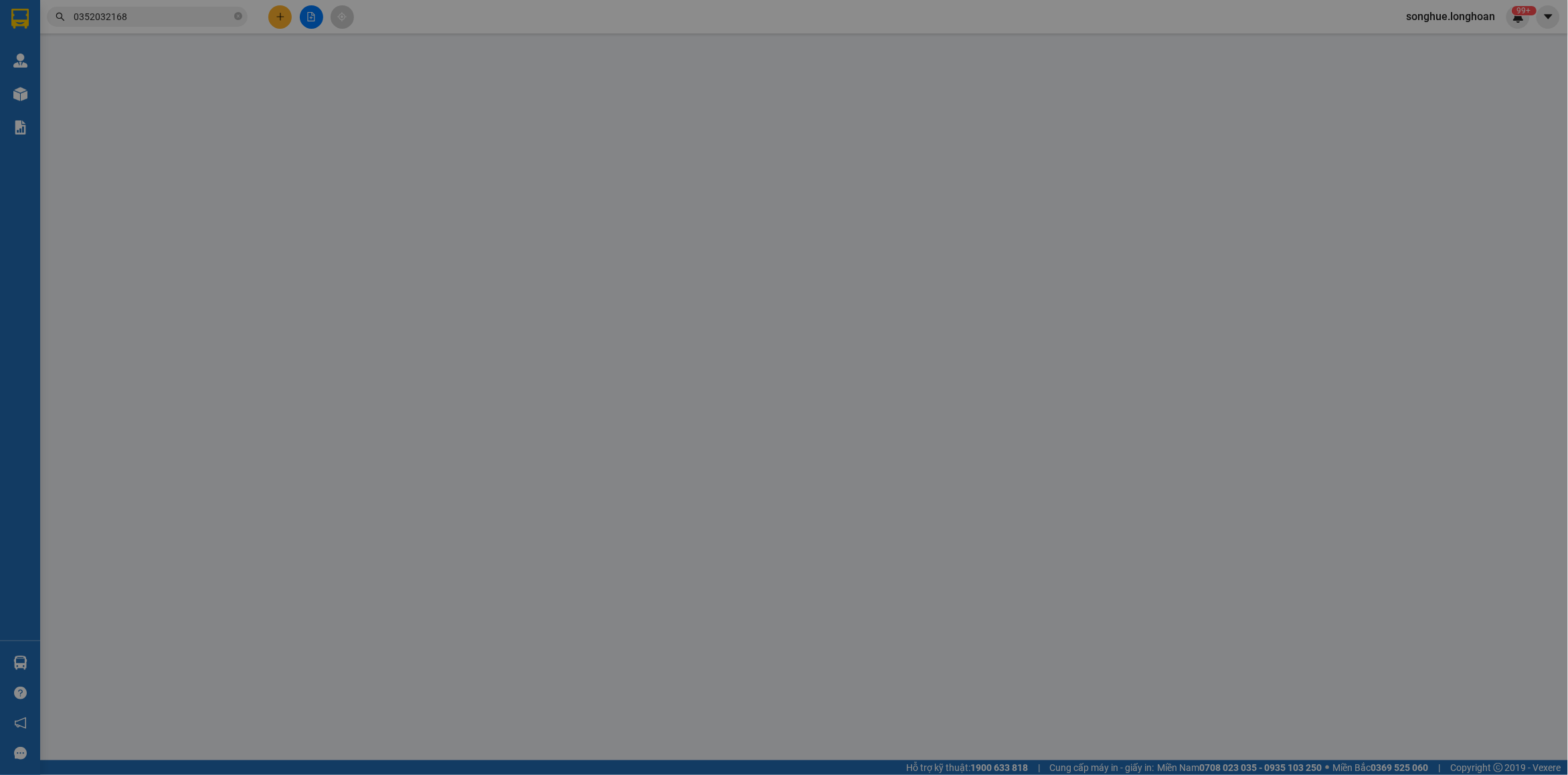
type input "1.130.000"
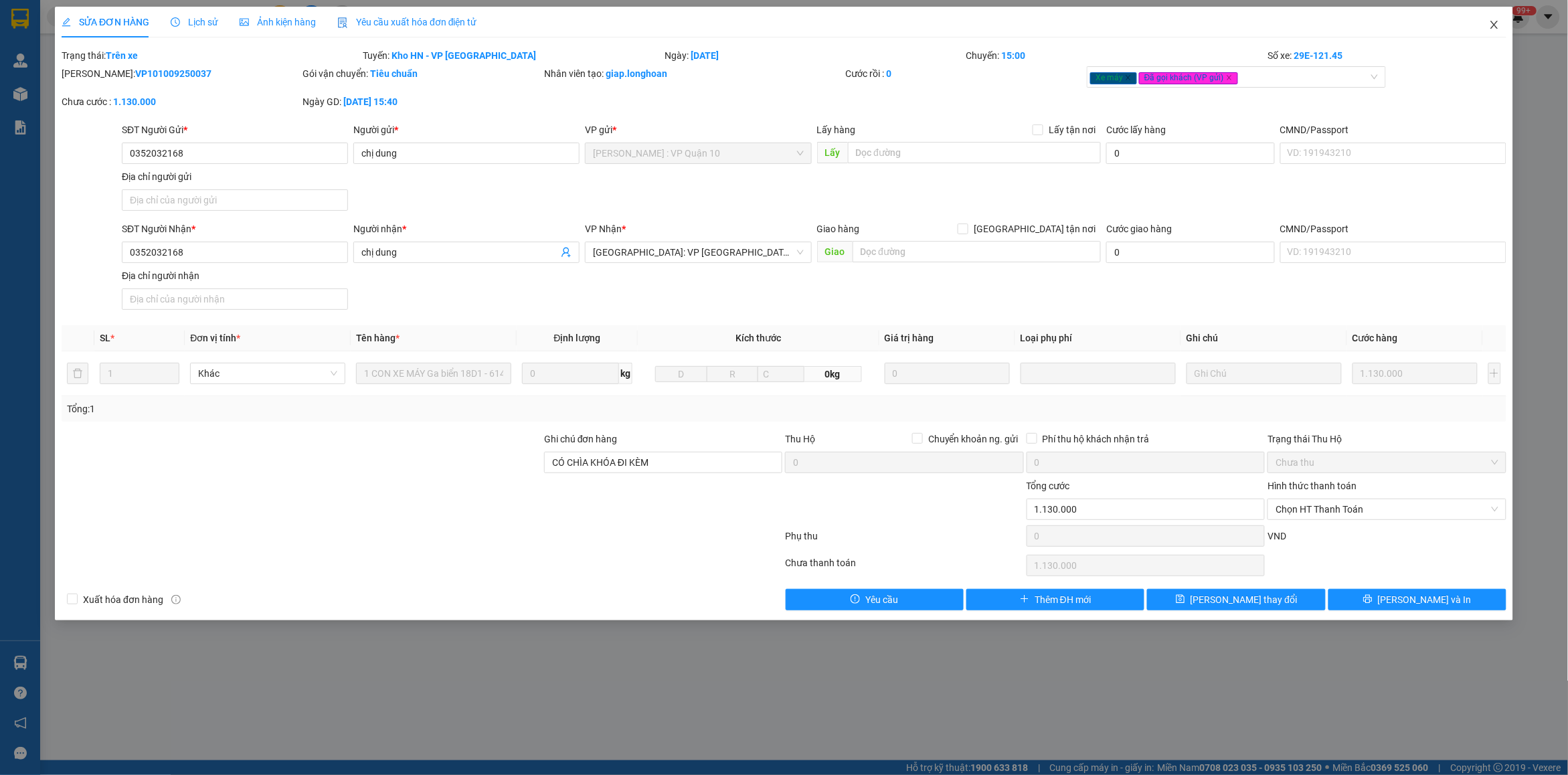
click at [1494, 24] on icon "close" at bounding box center [1495, 25] width 11 height 11
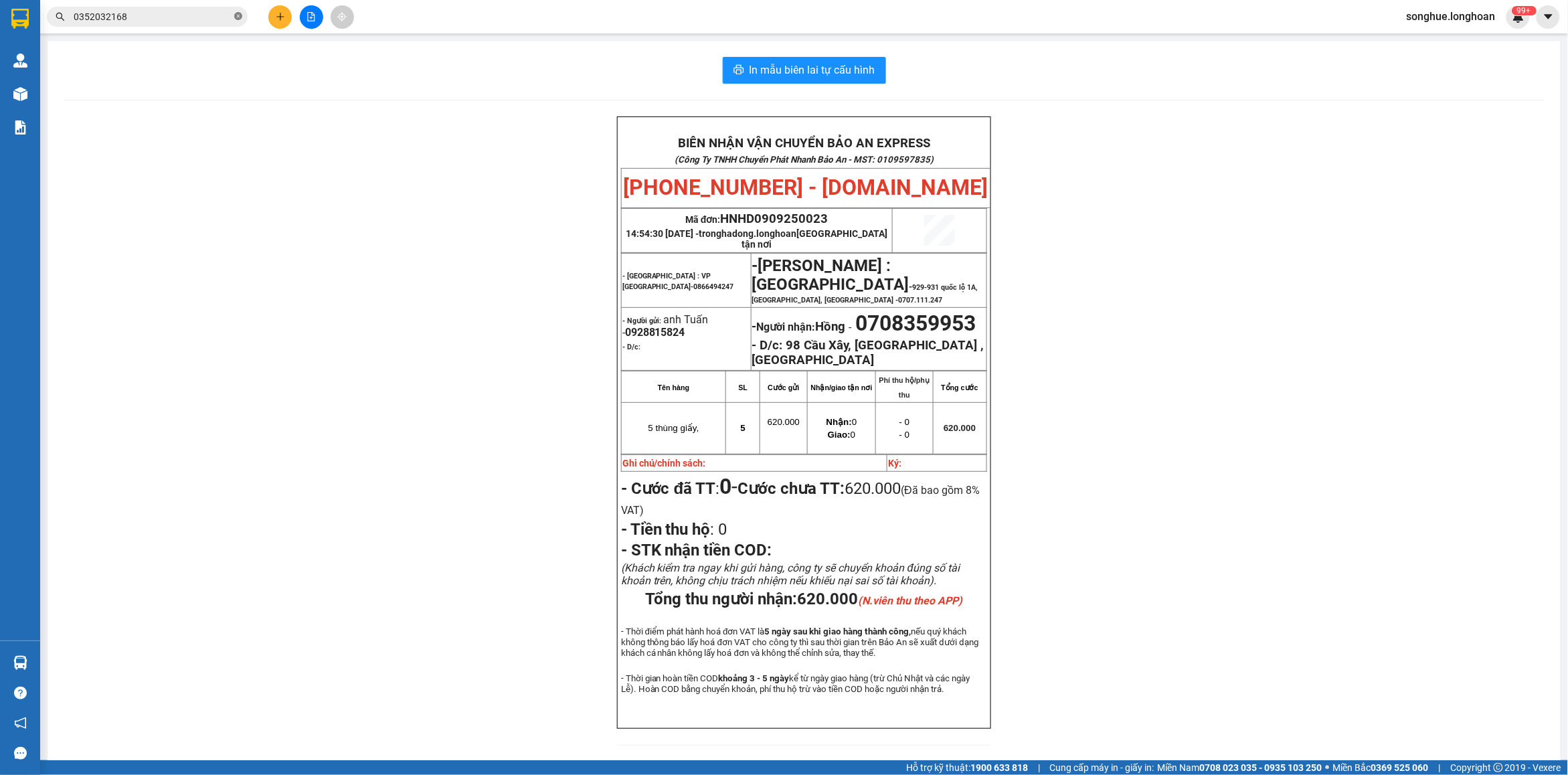
click at [236, 20] on icon "close-circle" at bounding box center [238, 16] width 8 height 8
paste input "0985 672 921"
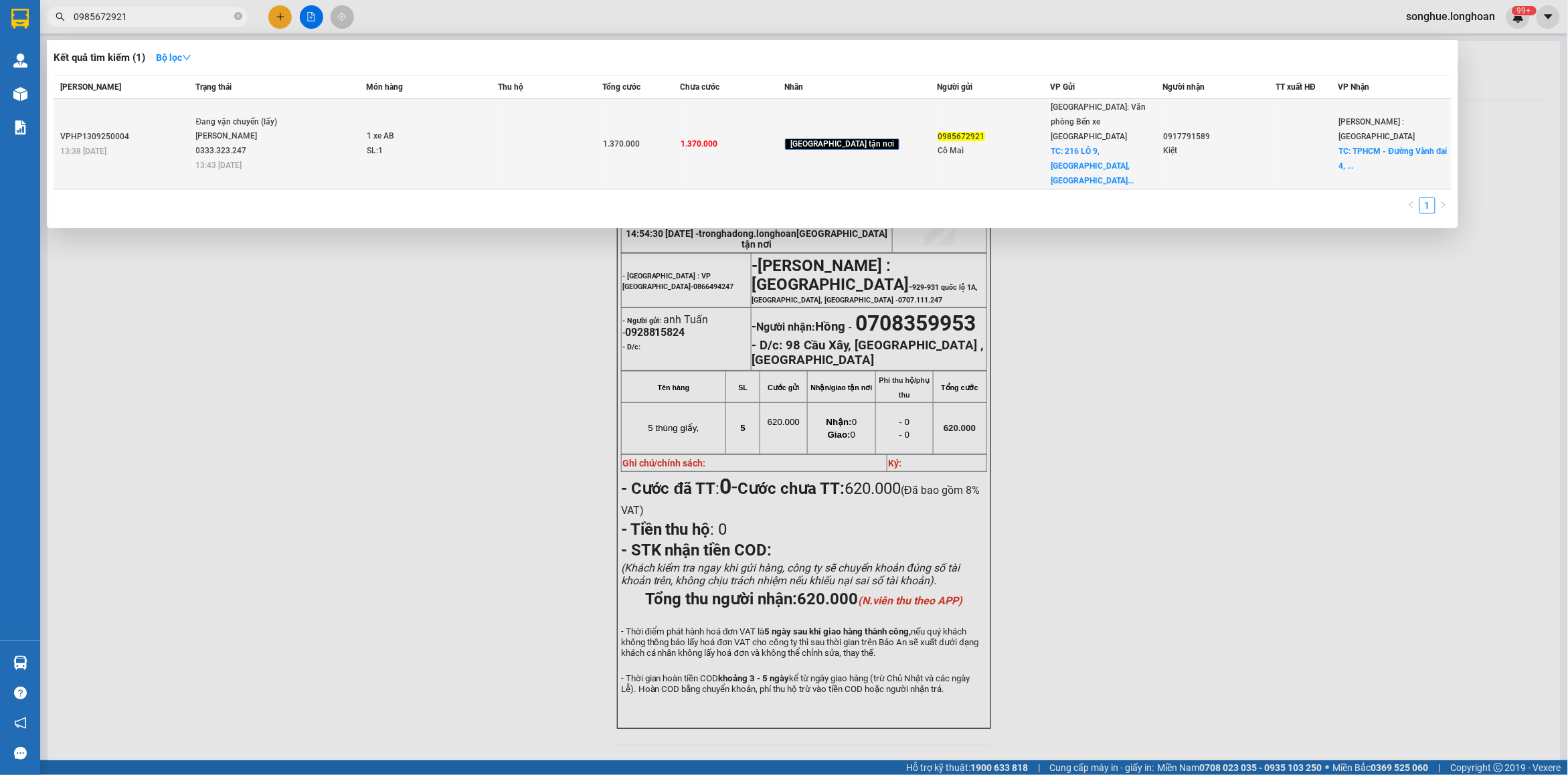
type input "0985672921"
click at [273, 129] on div "[PERSON_NAME] 0333.323.247" at bounding box center [246, 143] width 101 height 28
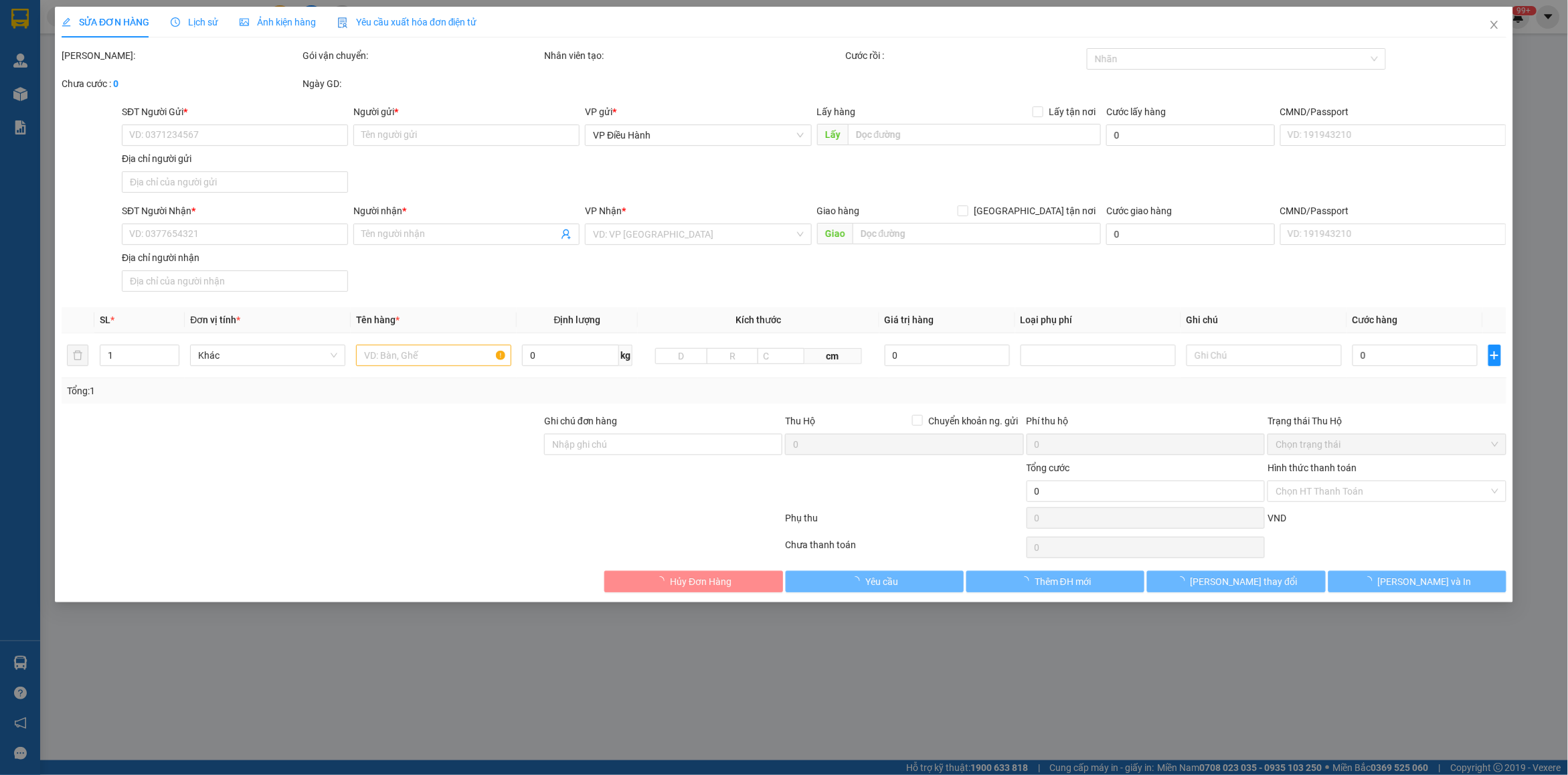
type input "0985672921"
type input "Cô Mai"
checkbox input "true"
type input "216 LÔ 9, [GEOGRAPHIC_DATA], [GEOGRAPHIC_DATA], [GEOGRAPHIC_DATA]"
type input "0917791589"
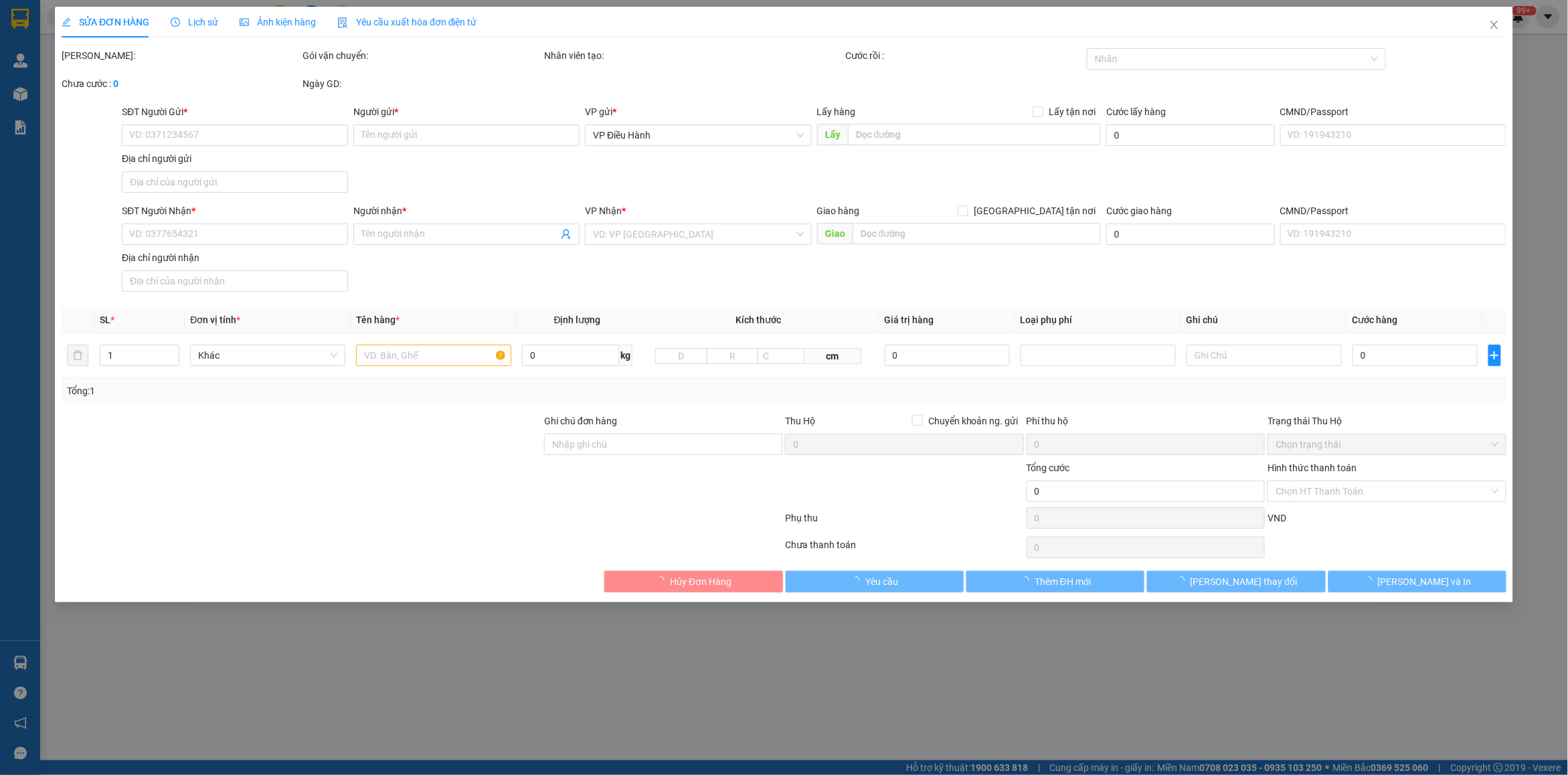
type input "Kiệt"
checkbox input "true"
type input "TPHCM - [GEOGRAPHIC_DATA] đai 4, [GEOGRAPHIC_DATA], [GEOGRAPHIC_DATA], [GEOGRAP…"
type input "giao xe vào các ngày Thú 5, T7 & CN"
type input "1.370.000"
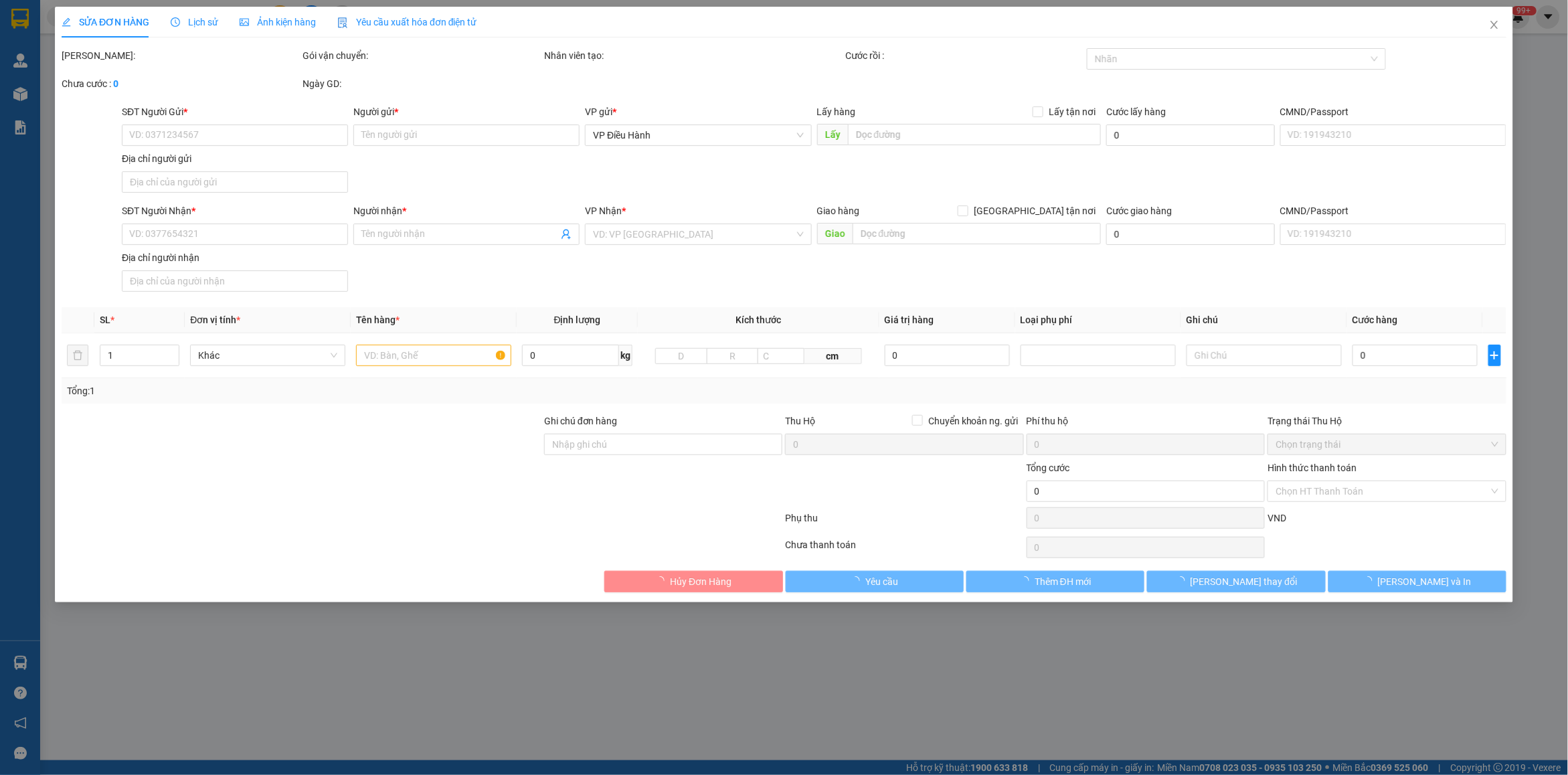
type input "1.370.000"
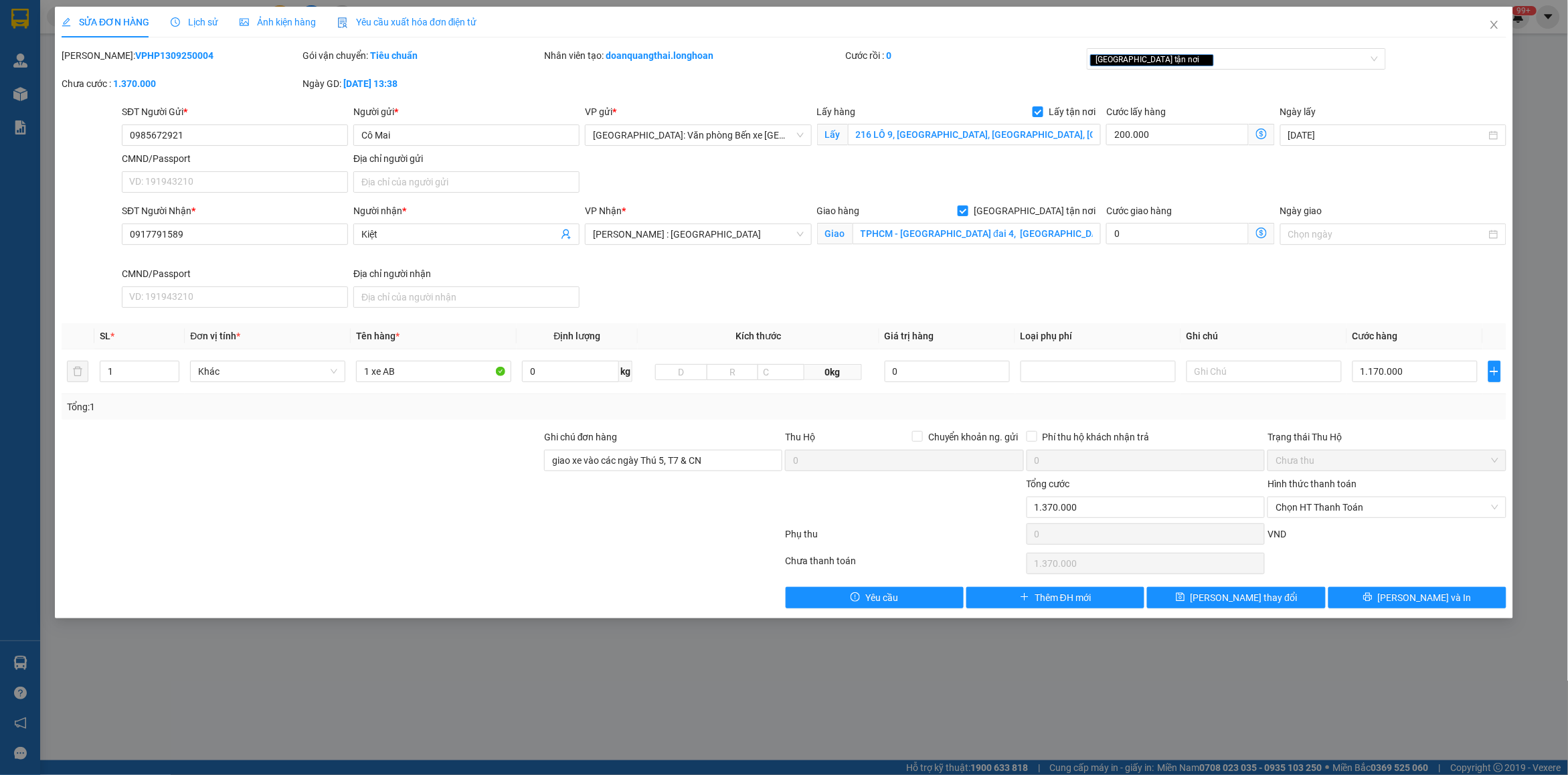
click at [181, 18] on span "Lịch sử" at bounding box center [195, 22] width 48 height 11
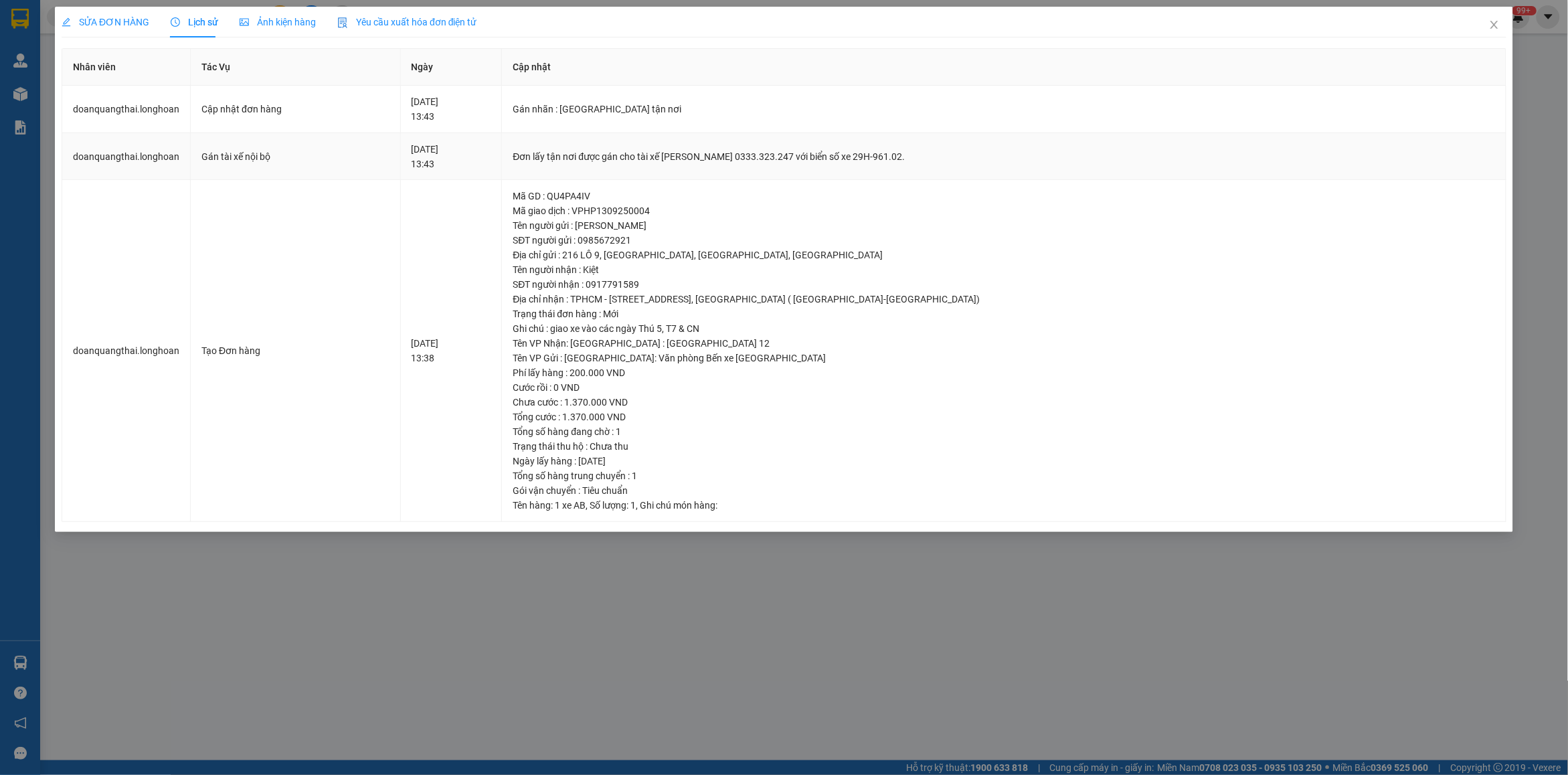
click at [697, 159] on div "Đơn lấy tận nơi được gán cho tài xế [PERSON_NAME] 0333.323.247 với biển số xe 2…" at bounding box center [1004, 156] width 983 height 15
copy div "Đơn lấy tận nơi được gán cho tài xế [PERSON_NAME] 0333.323.247 với biển số xe 2…"
